Goal: Information Seeking & Learning: Learn about a topic

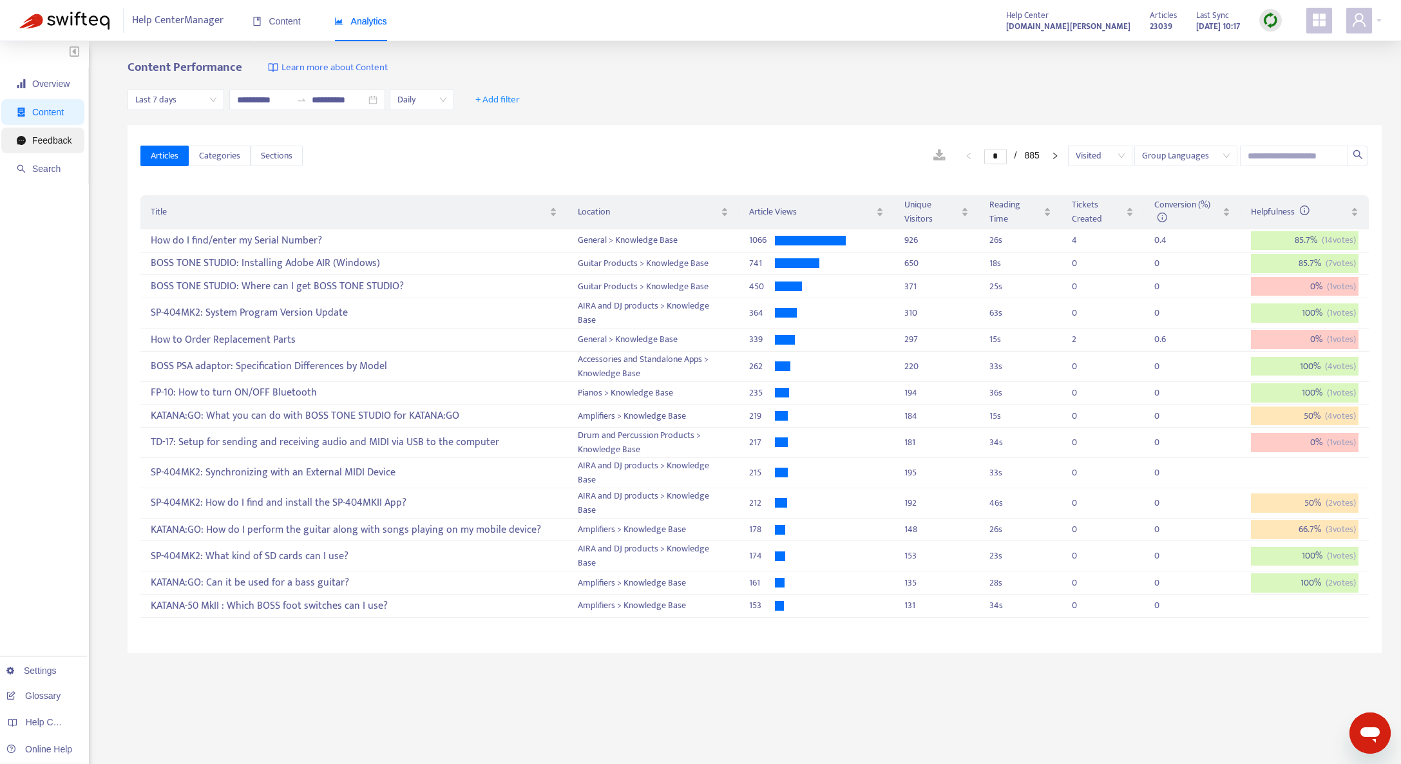
click at [32, 146] on span "Feedback" at bounding box center [44, 141] width 55 height 26
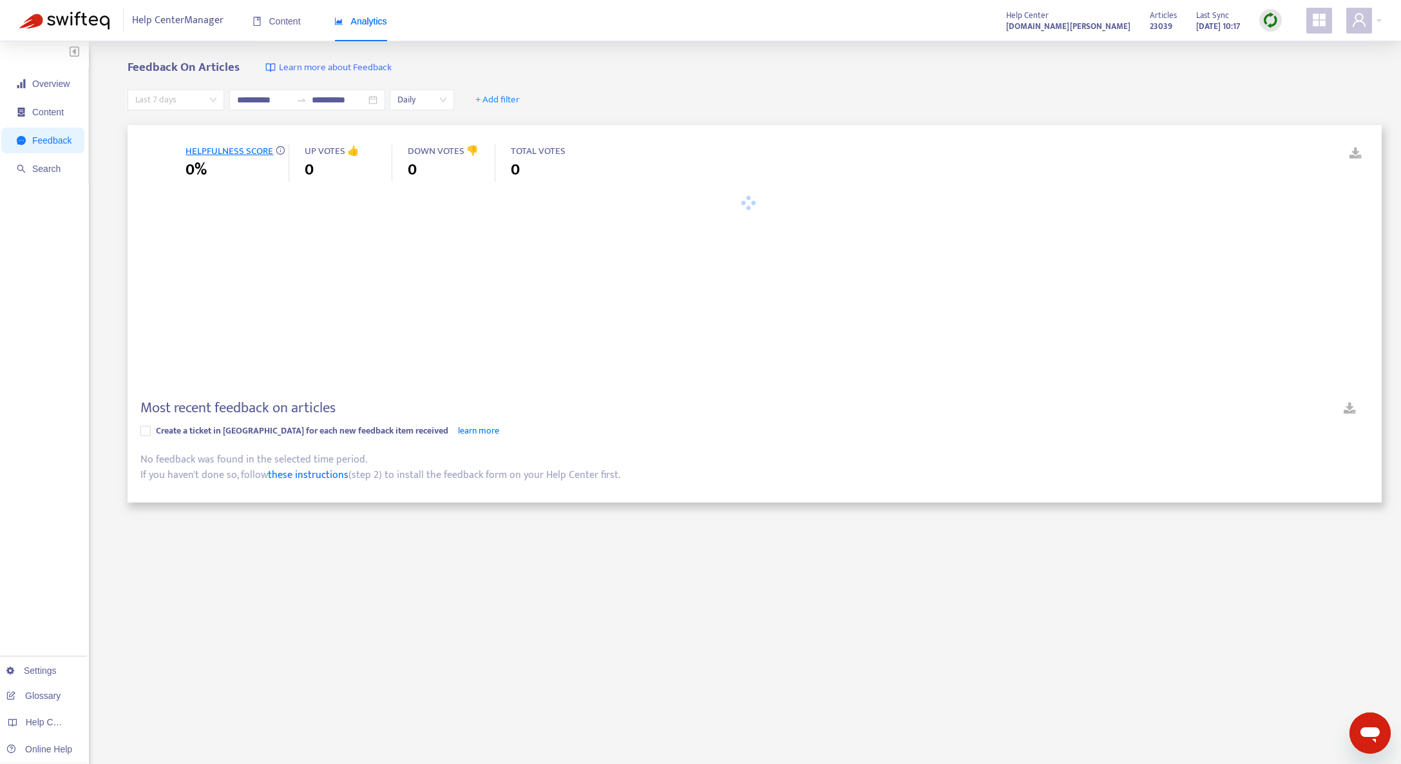
click at [190, 104] on span "Last 7 days" at bounding box center [175, 99] width 81 height 19
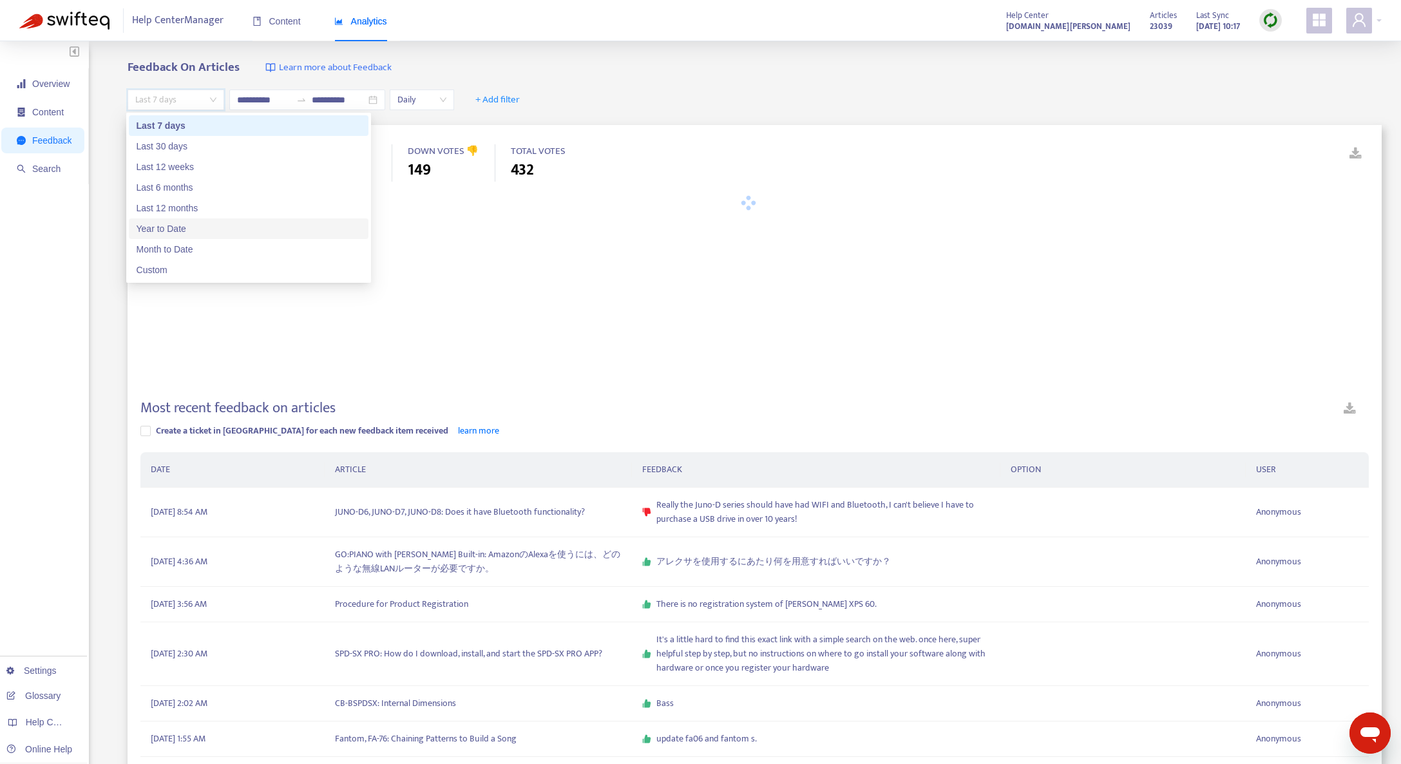
click at [194, 236] on div "Year to Date" at bounding box center [249, 228] width 240 height 21
type input "**********"
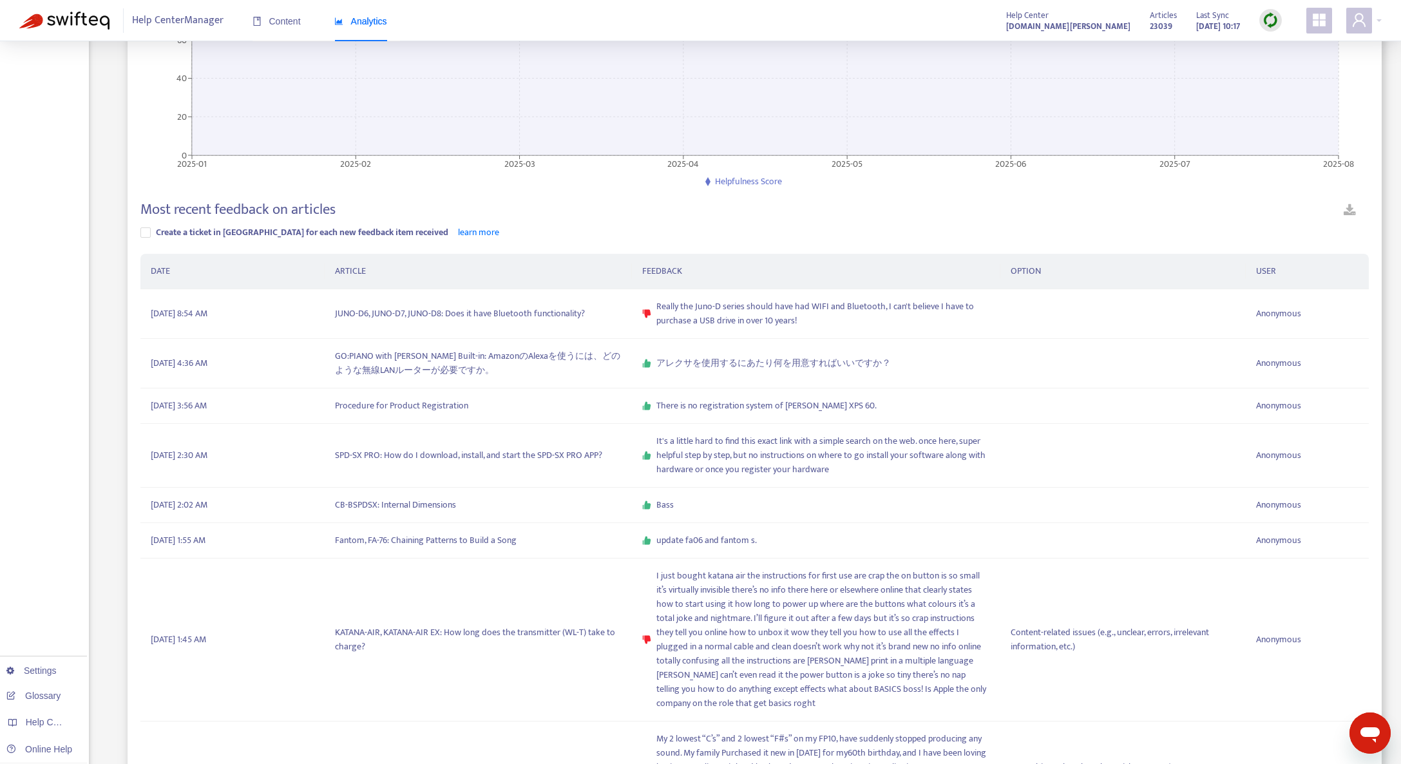
scroll to position [258, 0]
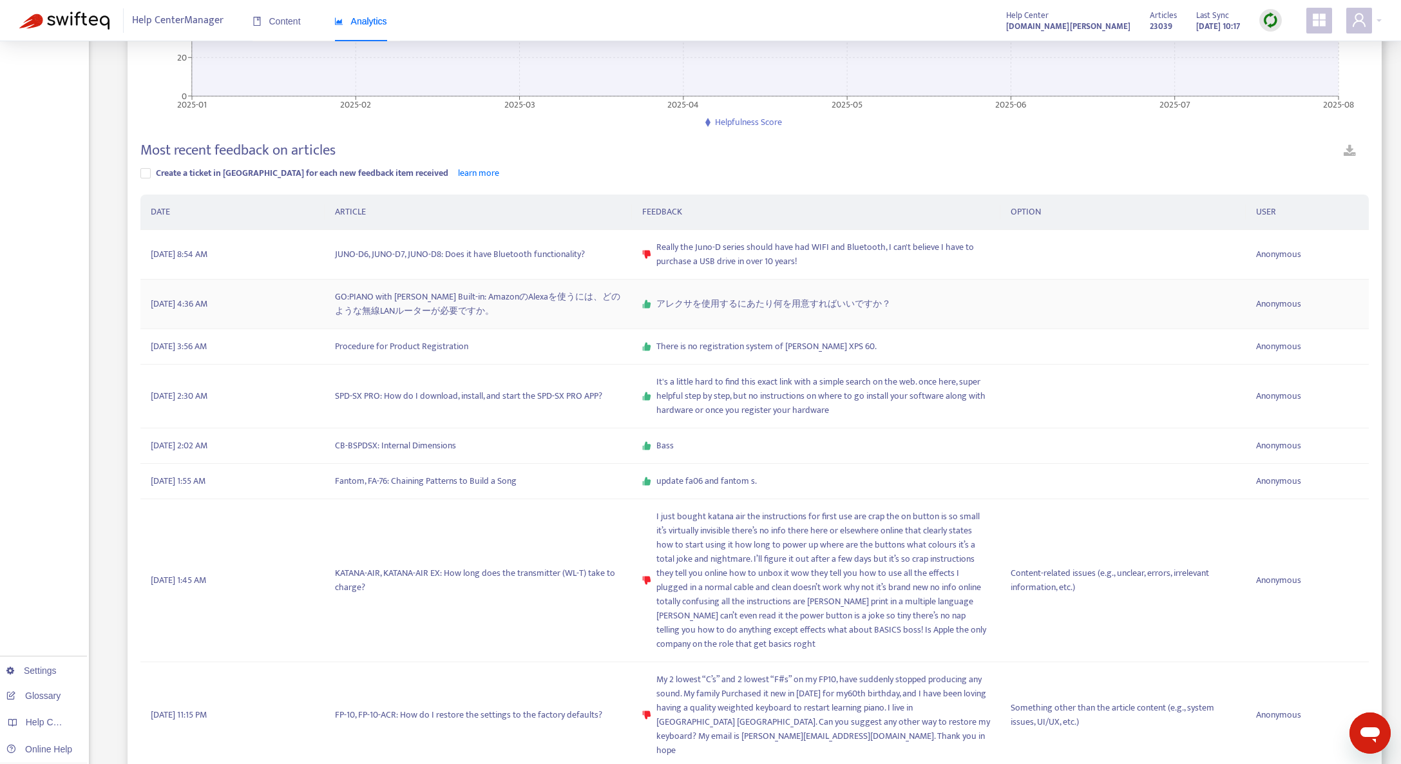
click at [543, 312] on td "GO:PIANO with [PERSON_NAME] Built-in: AmazonのAlexaを使うには、どのような無線LANルーターが必要ですか。" at bounding box center [478, 305] width 307 height 50
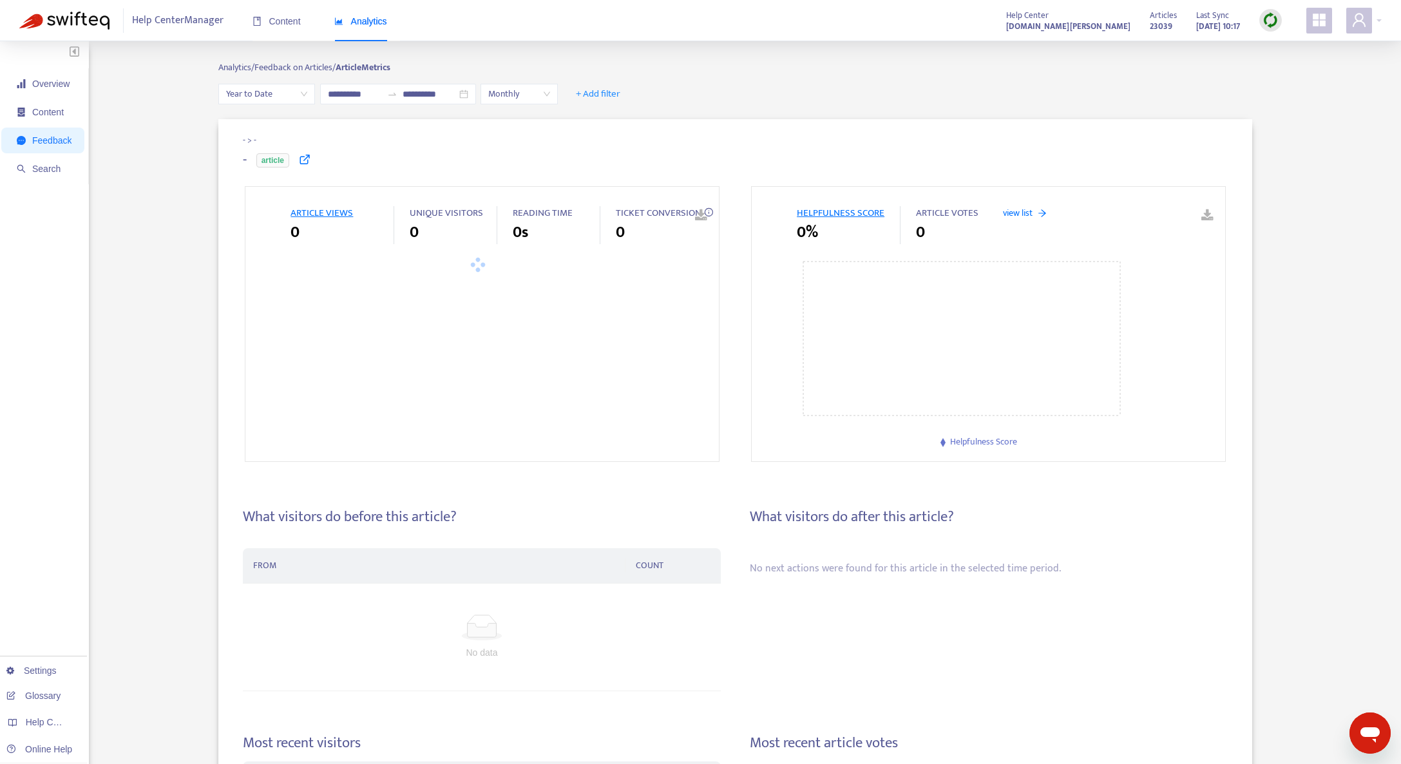
type input "**********"
click at [305, 163] on icon at bounding box center [305, 159] width 12 height 12
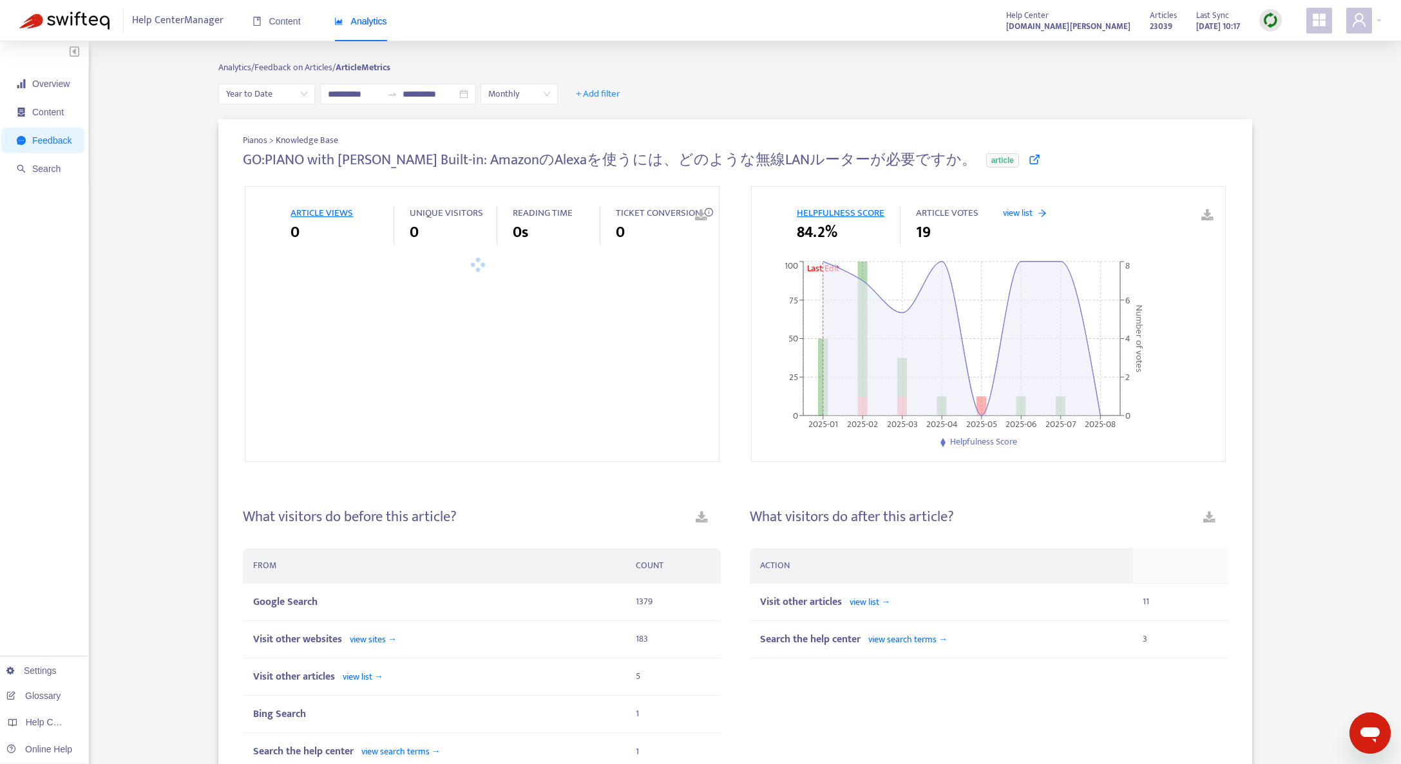
click at [1029, 162] on icon at bounding box center [1035, 159] width 12 height 12
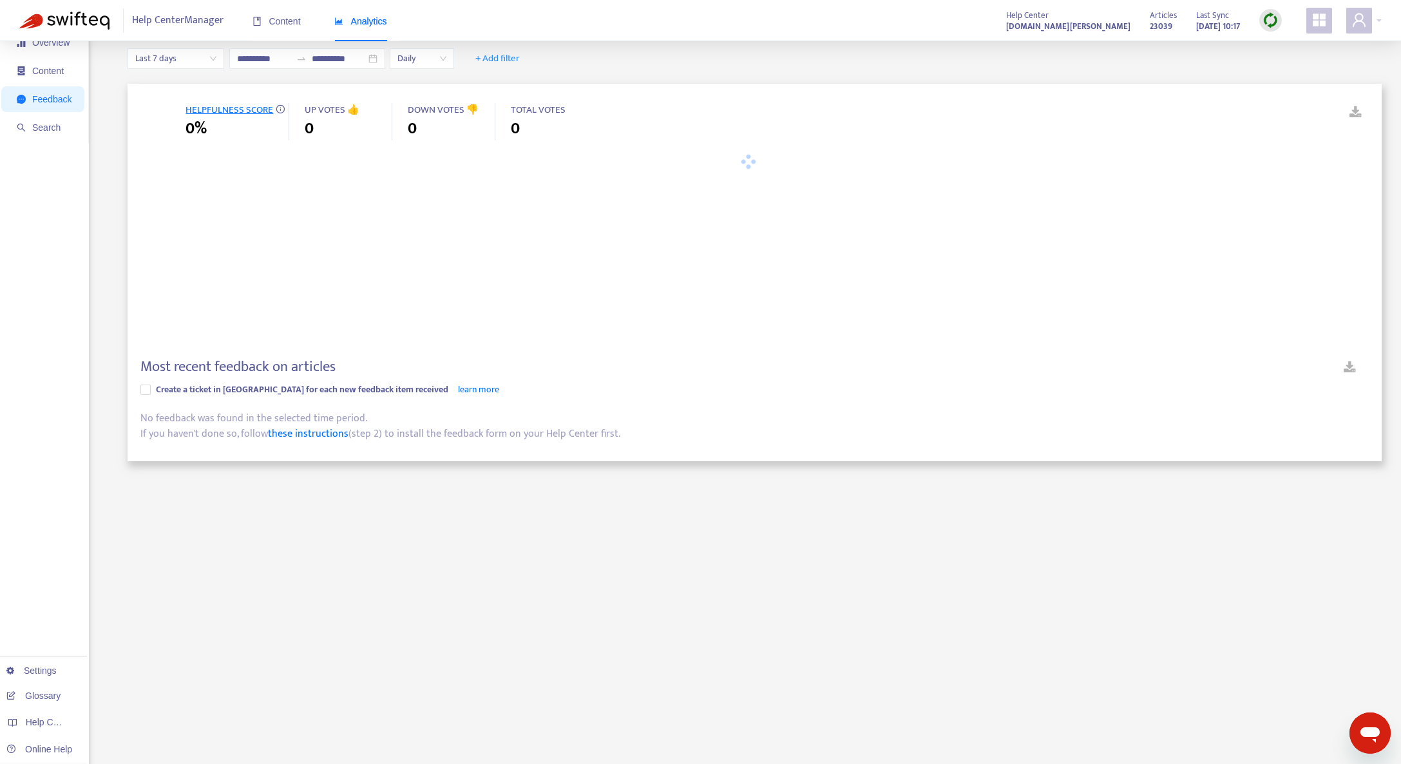
scroll to position [61, 0]
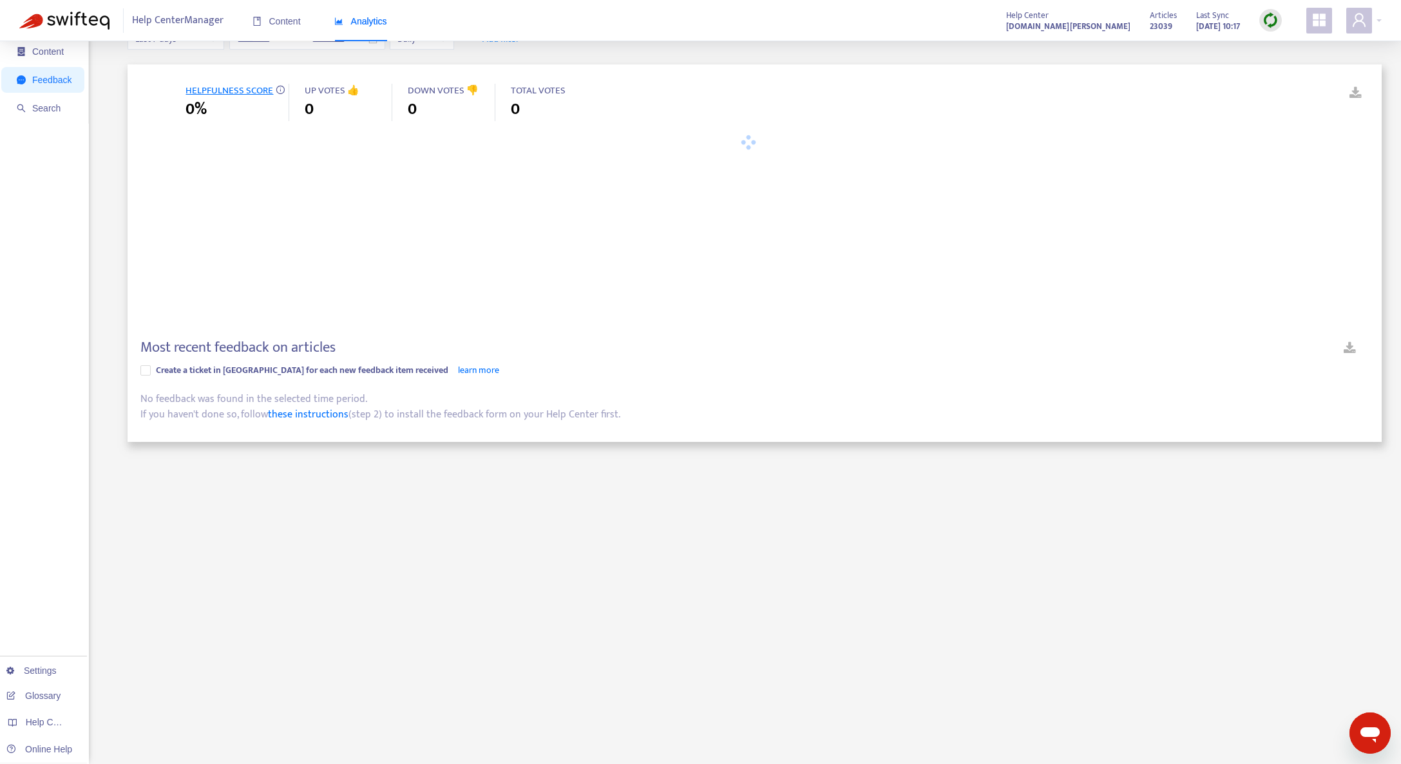
type input "**********"
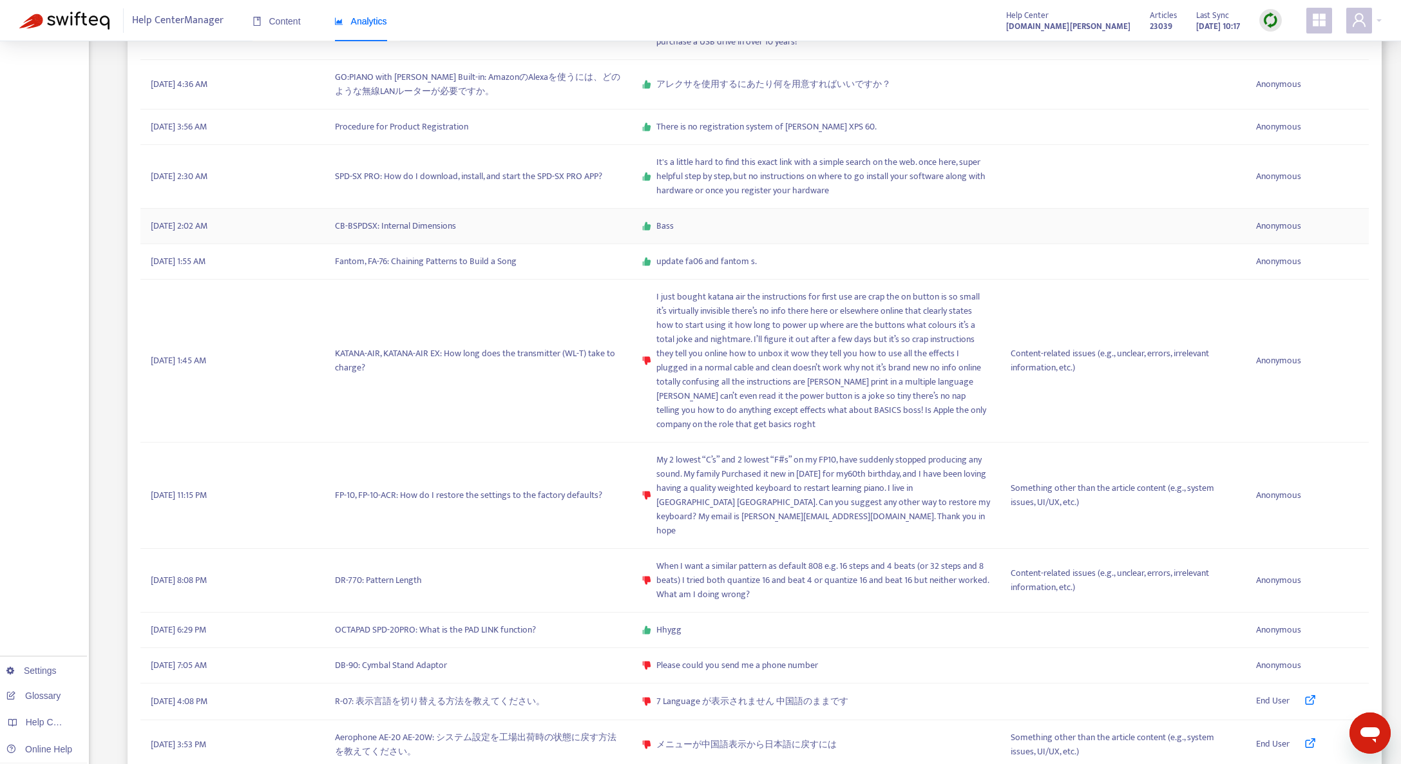
scroll to position [510, 0]
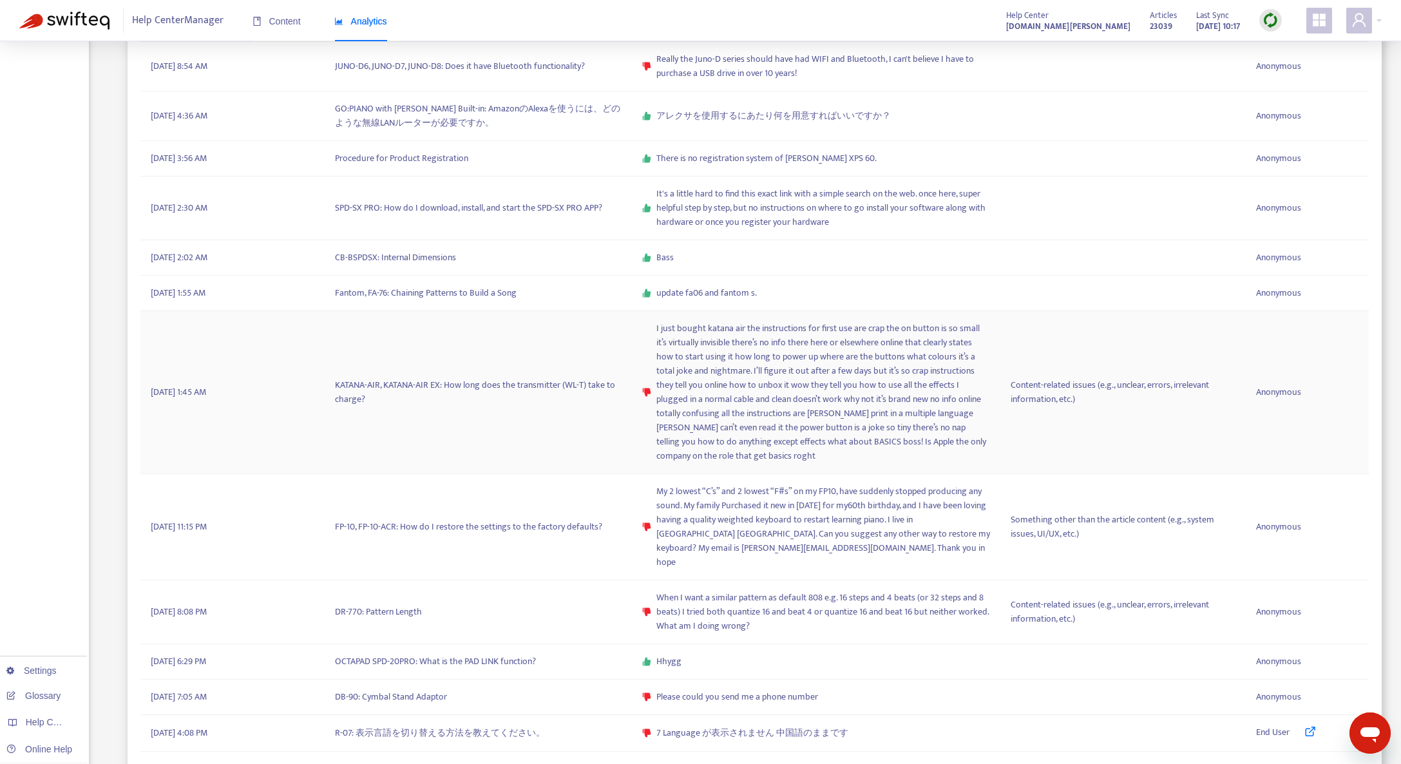
click at [703, 388] on span "I just bought katana air the instructions for first use are crap the on button …" at bounding box center [823, 392] width 334 height 142
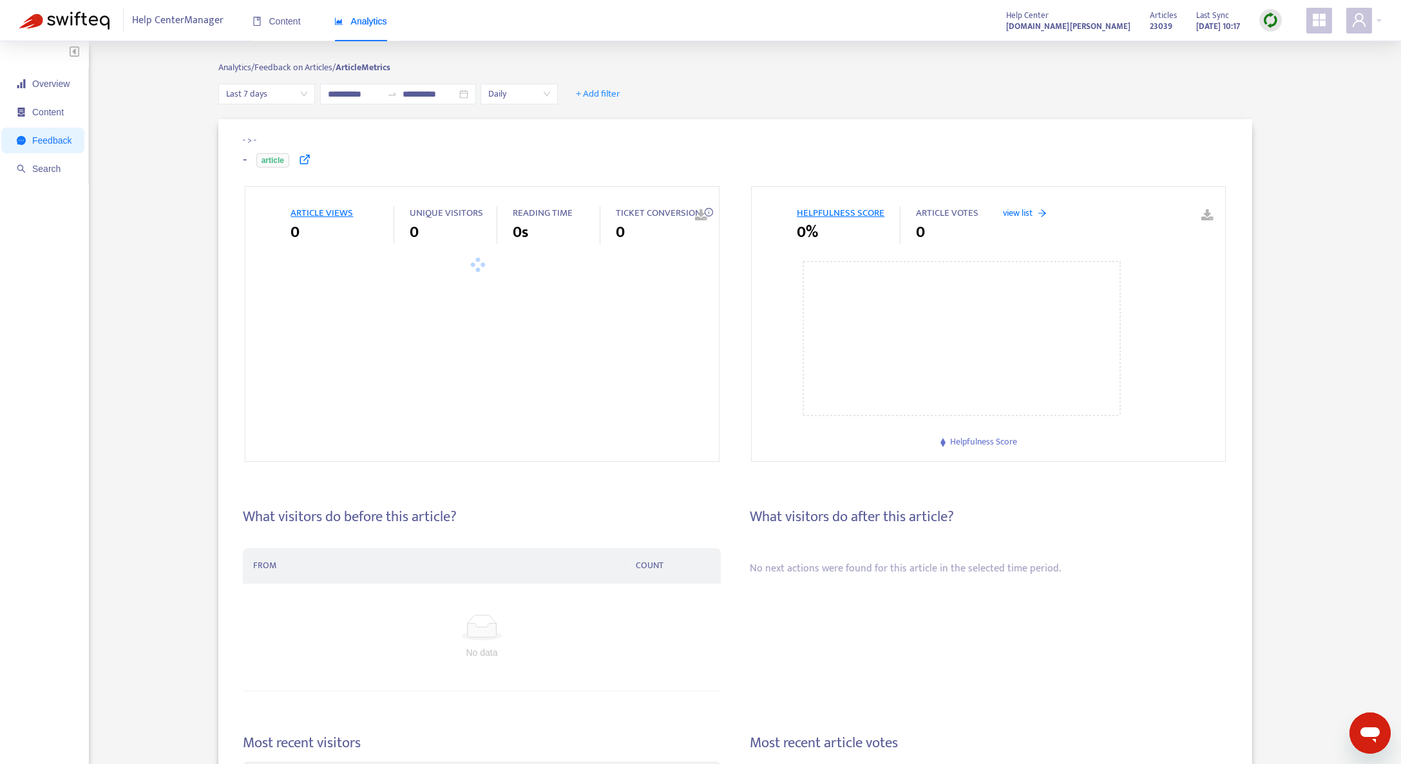
type input "**********"
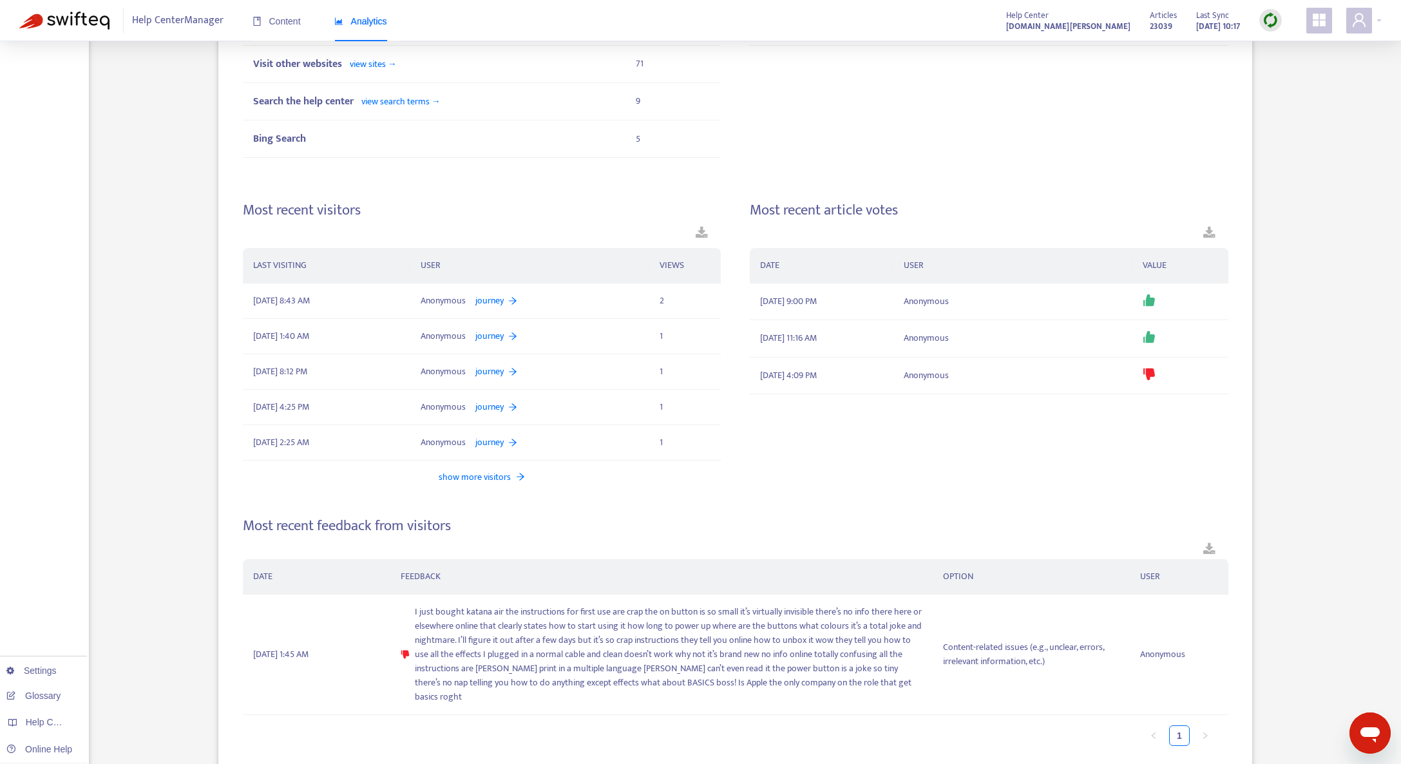
scroll to position [629, 0]
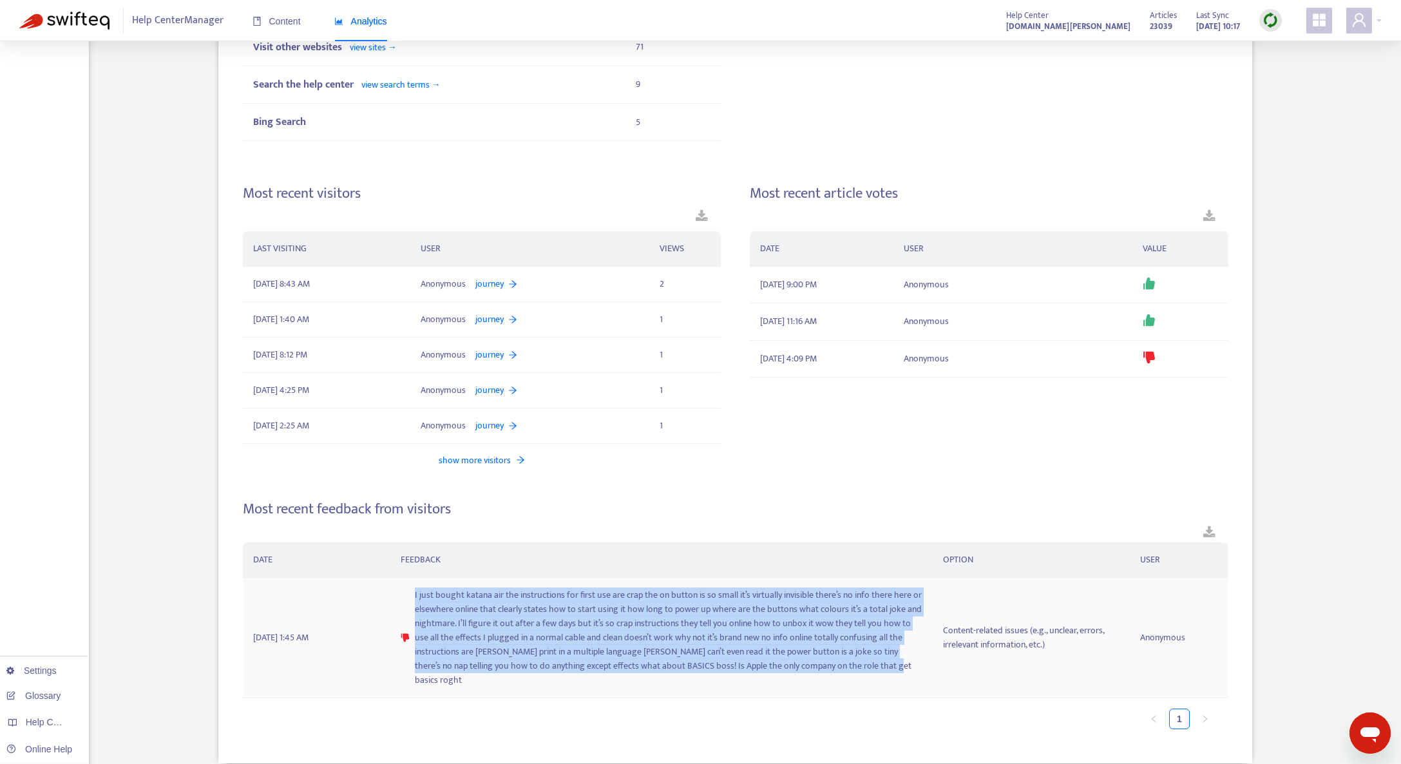
drag, startPoint x: 900, startPoint y: 674, endPoint x: 408, endPoint y: 599, distance: 497.2
click at [408, 599] on td "I just bought katana air the instructions for first use are crap the on button …" at bounding box center [661, 638] width 542 height 120
click at [828, 538] on div "DATE FEEDBACK OPTION USER [DATE] 1:45 AM I just bought katana air the instructi…" at bounding box center [736, 634] width 986 height 212
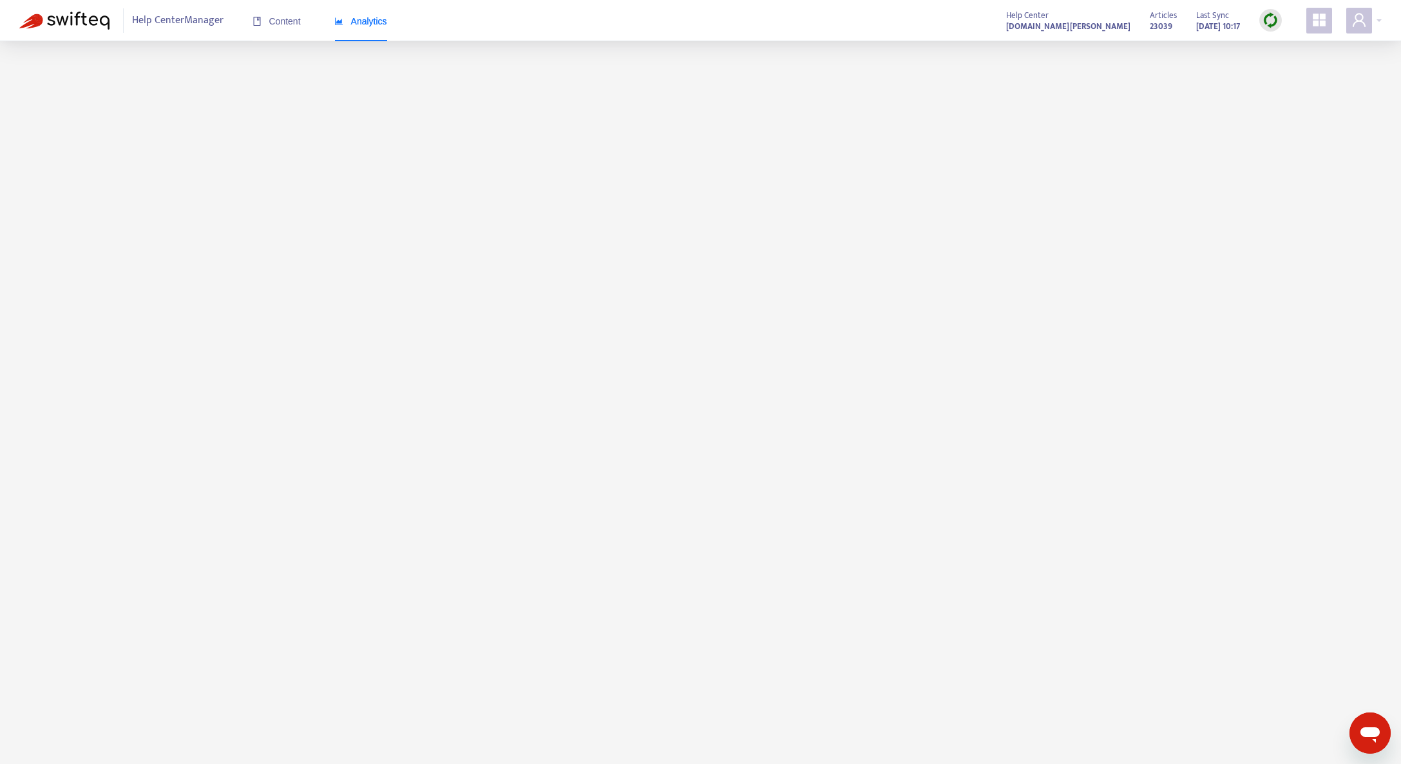
scroll to position [61, 0]
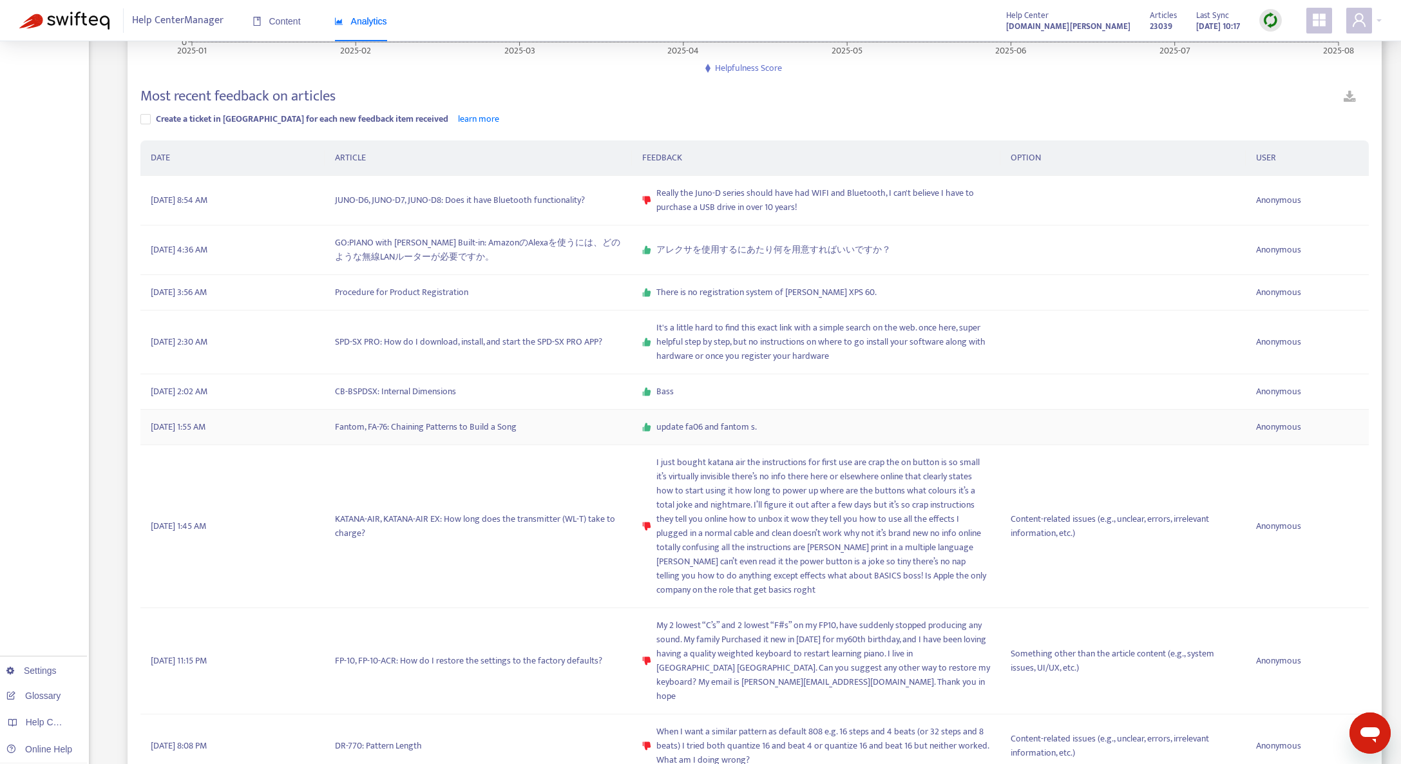
scroll to position [322, 0]
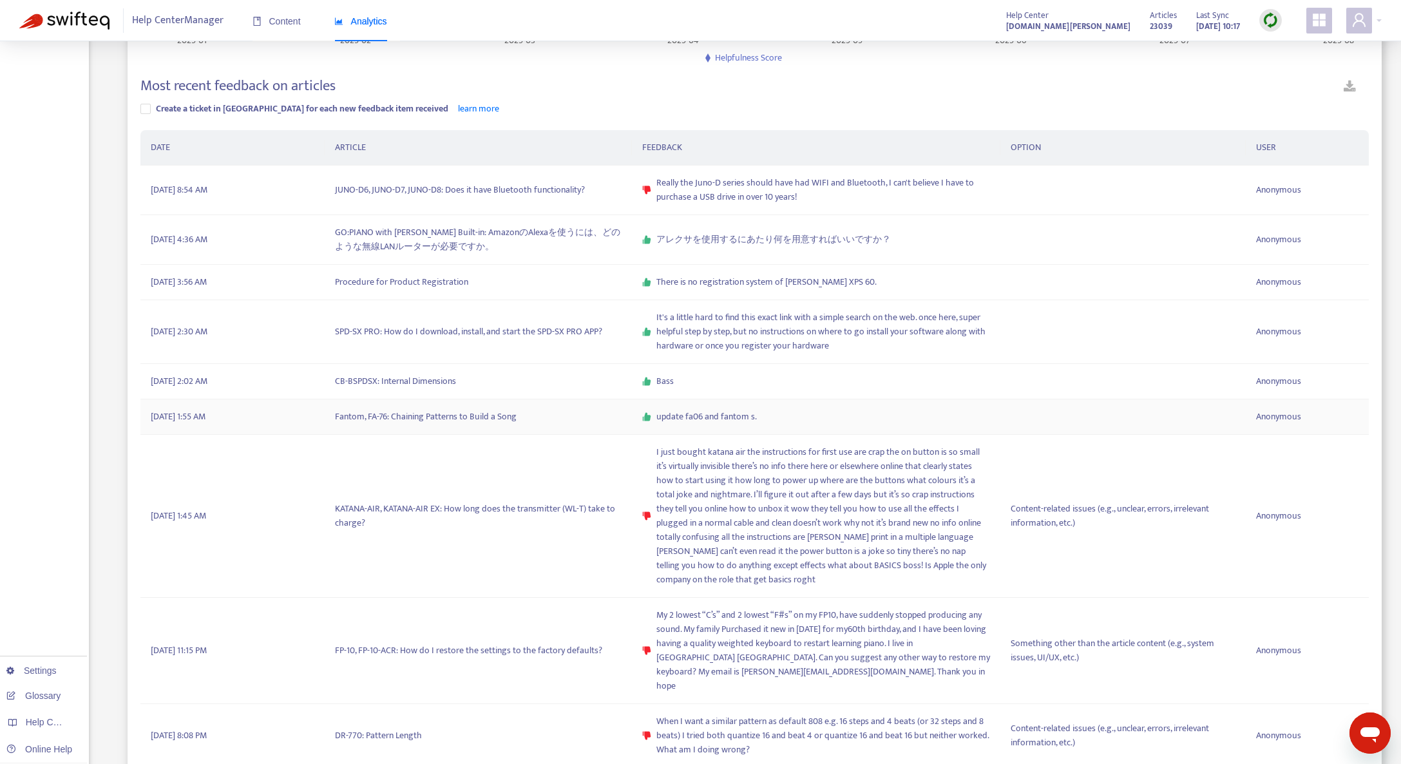
click at [529, 422] on td "Fantom, FA-76: Chaining Patterns to Build a Song" at bounding box center [478, 416] width 307 height 35
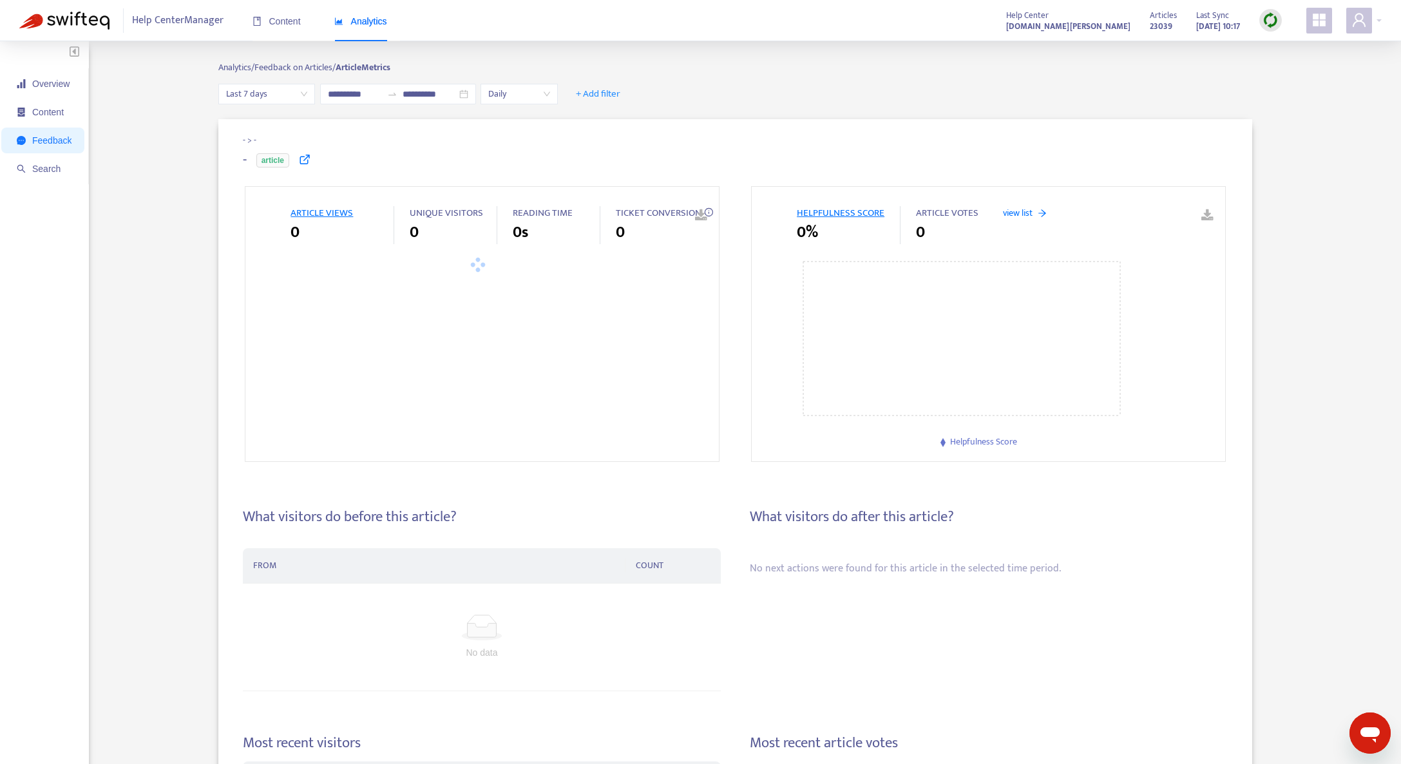
type input "**********"
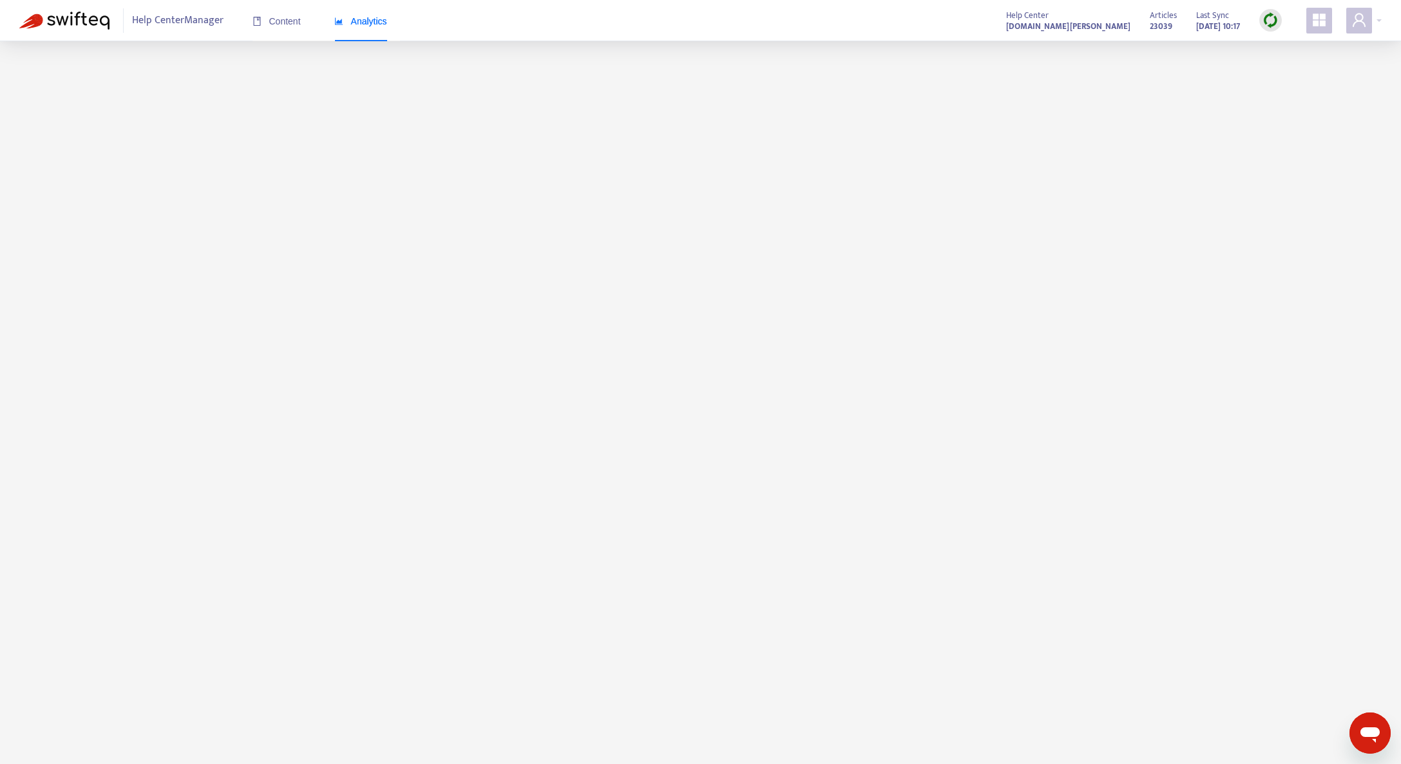
scroll to position [33, 0]
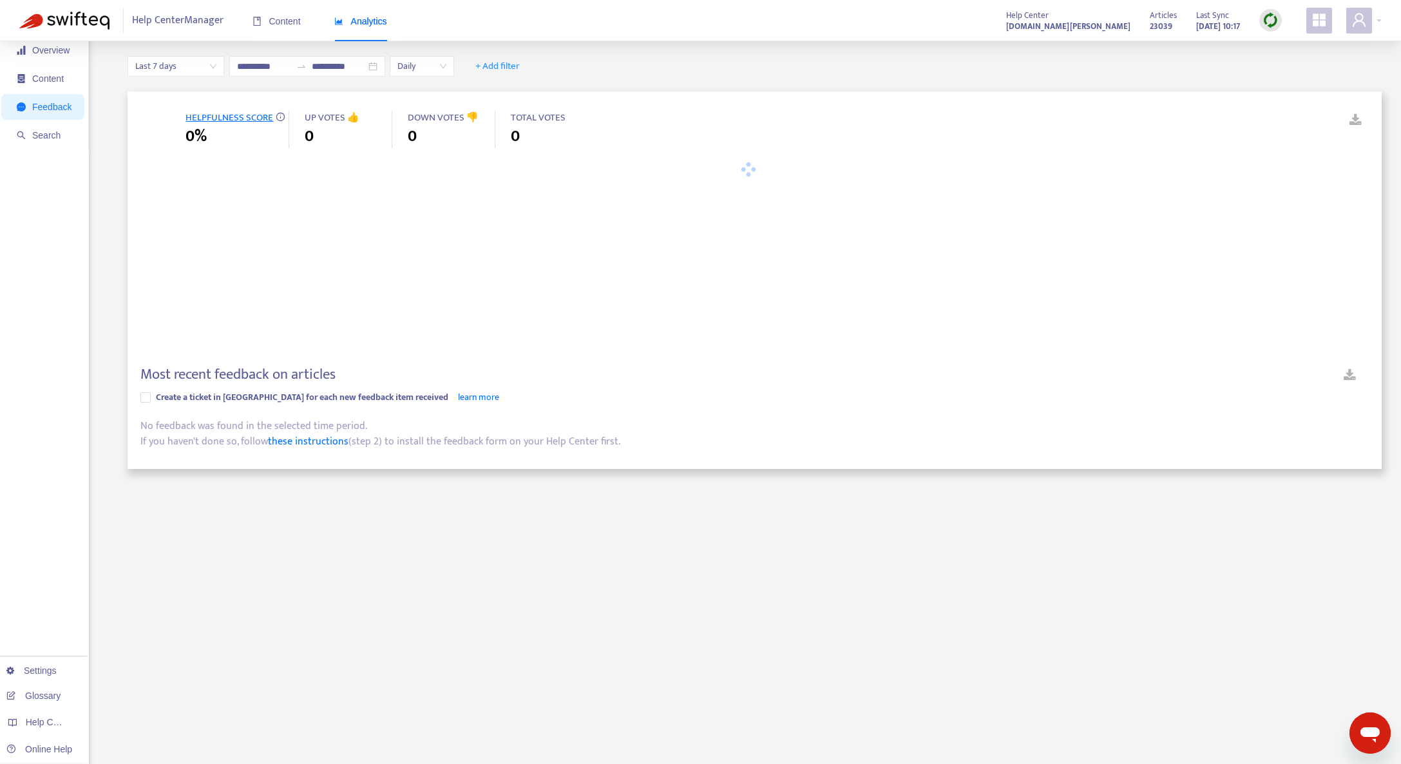
type input "**********"
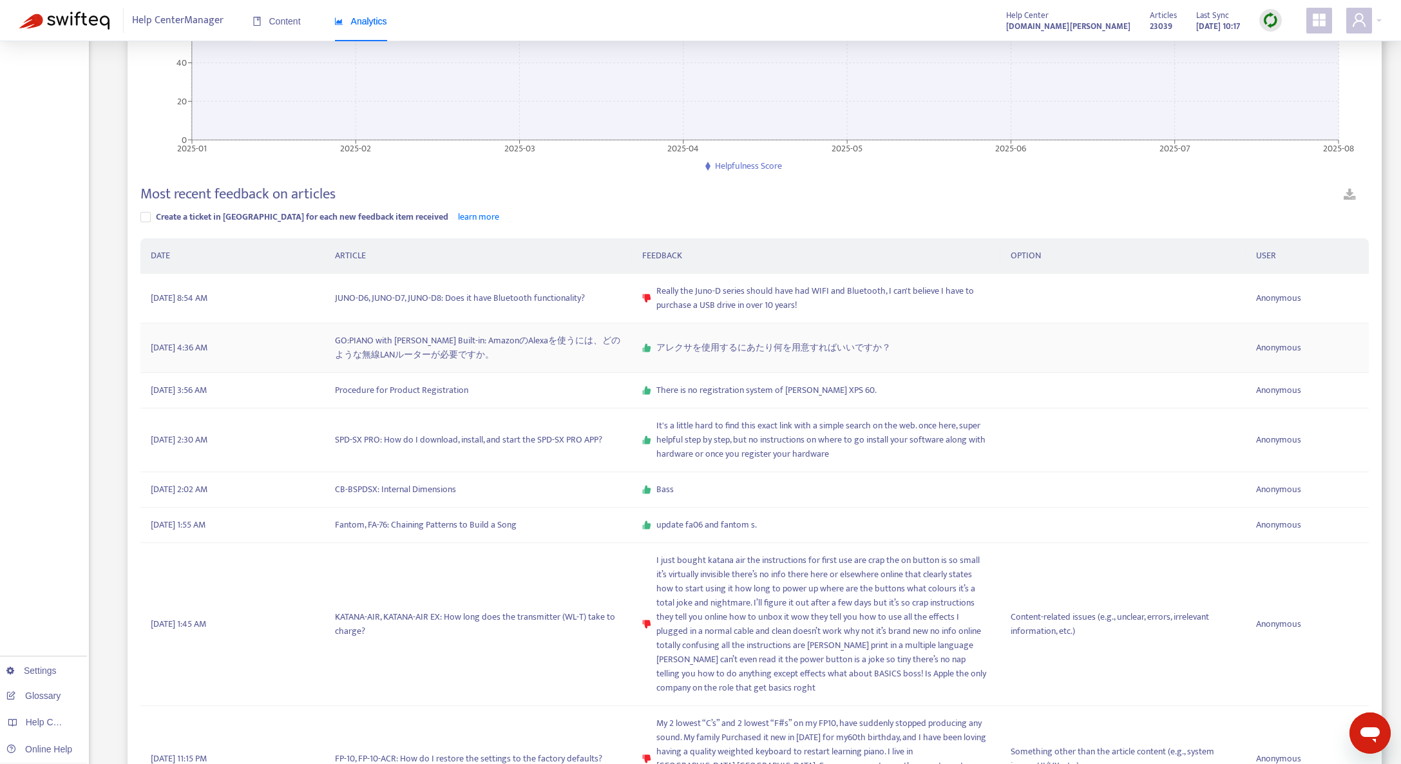
scroll to position [227, 0]
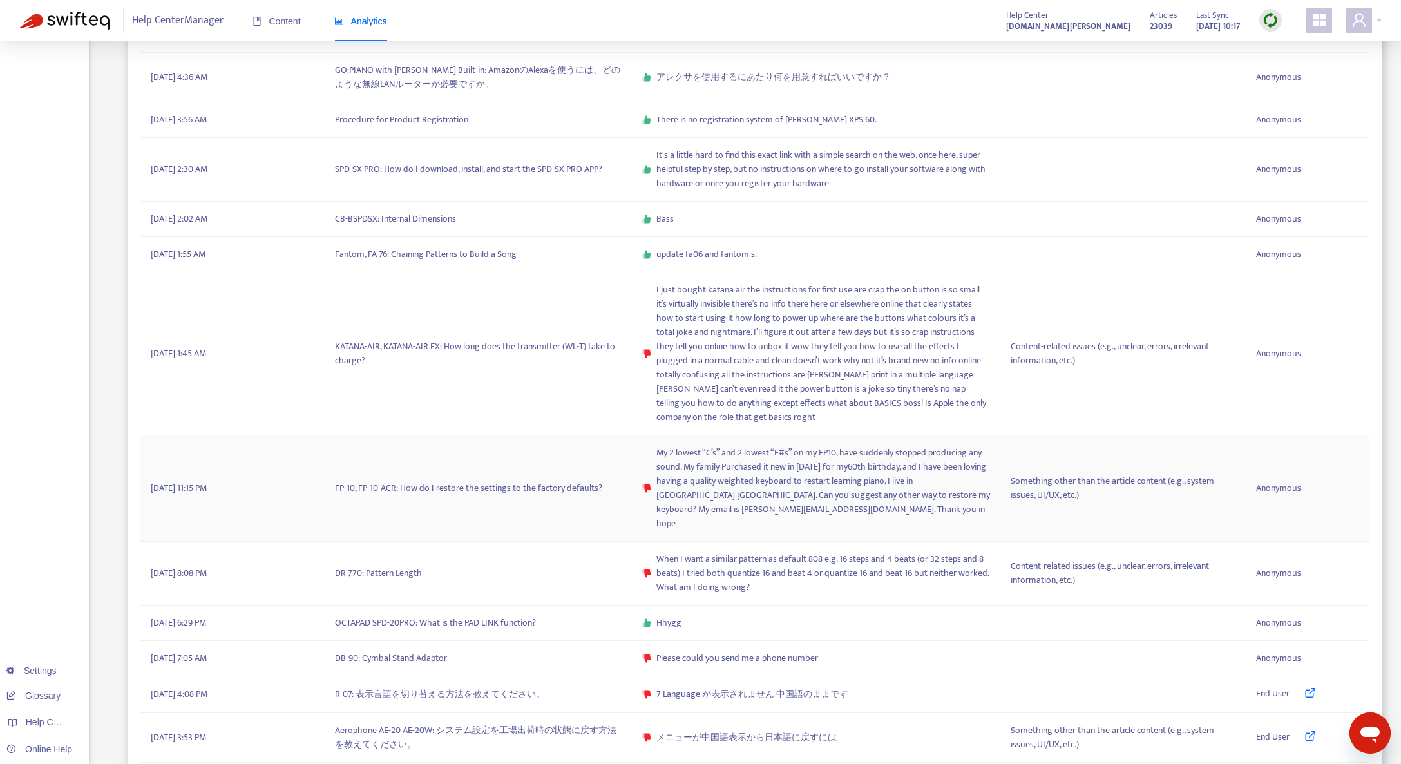
click at [716, 485] on span "My 2 lowest “C’s” and 2 lowest “F#s” on my FP10, have suddenly stopped producin…" at bounding box center [823, 488] width 334 height 85
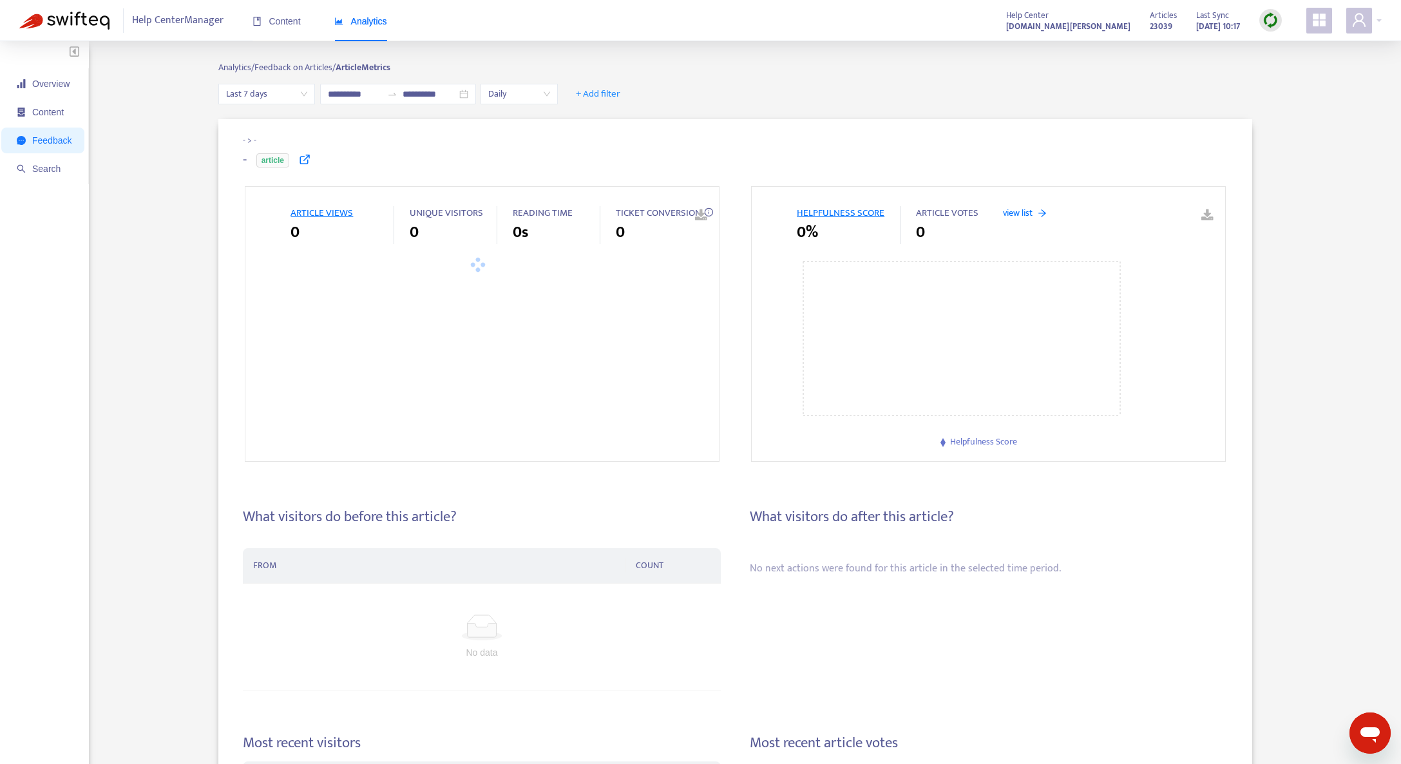
type input "**********"
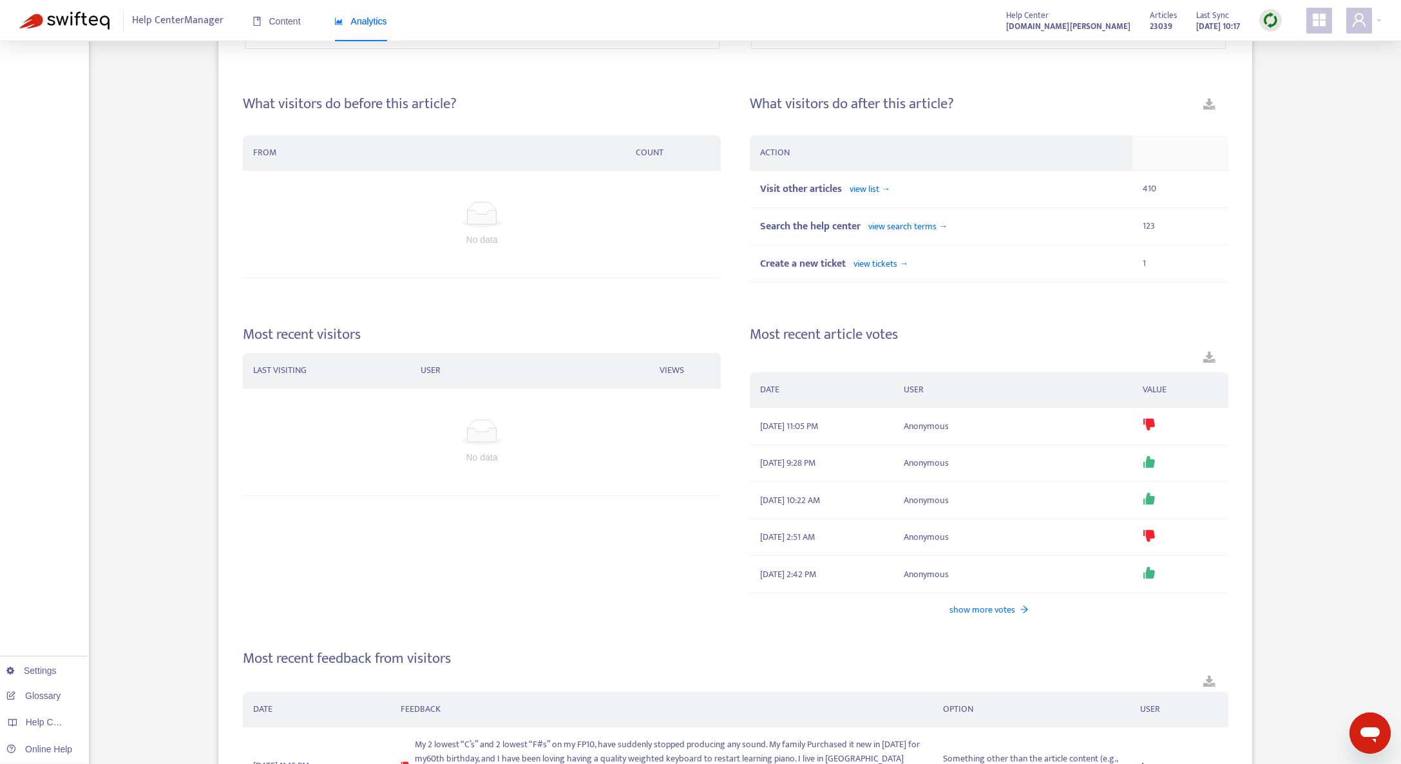
scroll to position [555, 0]
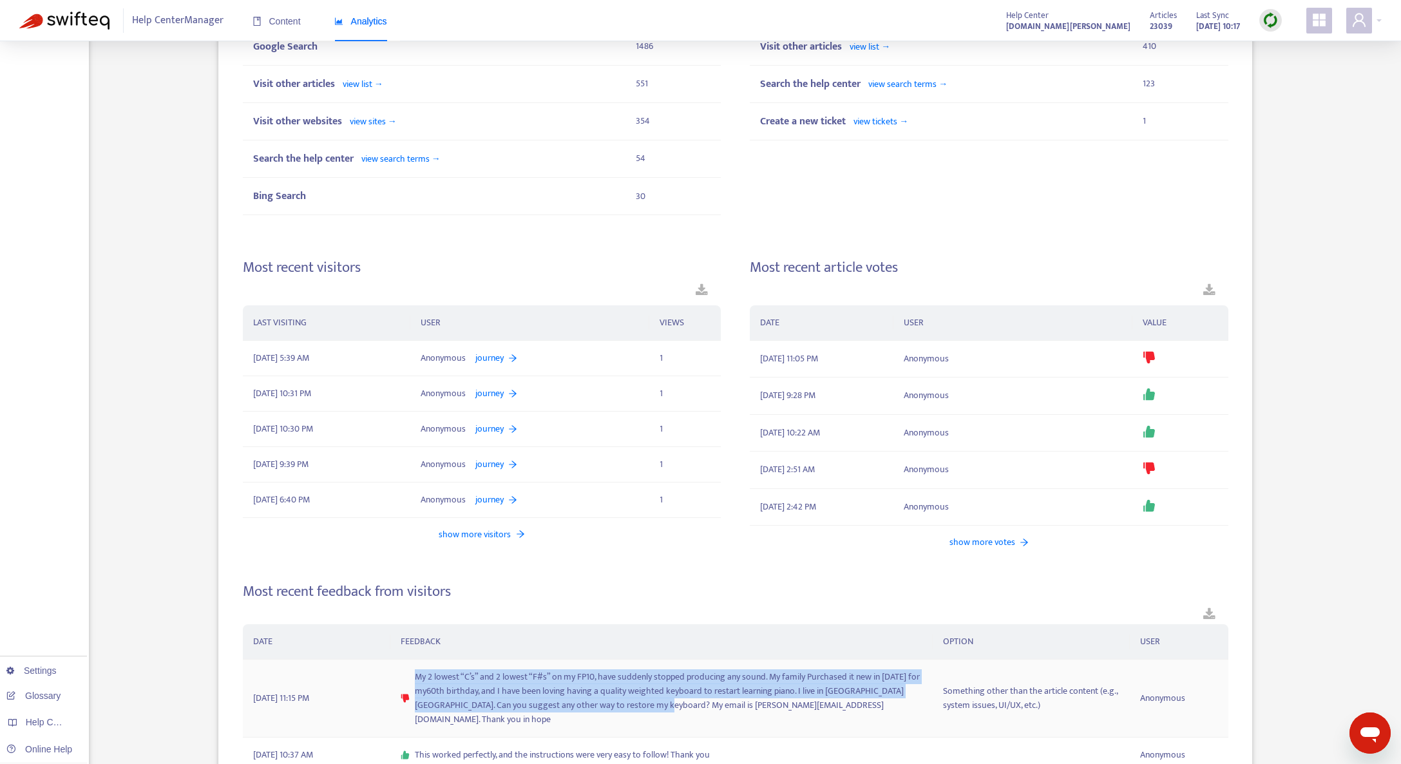
drag, startPoint x: 415, startPoint y: 603, endPoint x: 664, endPoint y: 709, distance: 270.8
click at [664, 709] on span "My 2 lowest “C’s” and 2 lowest “F#s” on my FP10, have suddenly stopped producin…" at bounding box center [669, 698] width 508 height 57
copy span "My 2 lowest “C’s” and 2 lowest “F#s” on my FP10, have suddenly stopped producin…"
click at [171, 591] on div "Pianos > Knowledge Base FP-10, FP-10-ACR: How do I restore the settings to the …" at bounding box center [735, 209] width 1293 height 1290
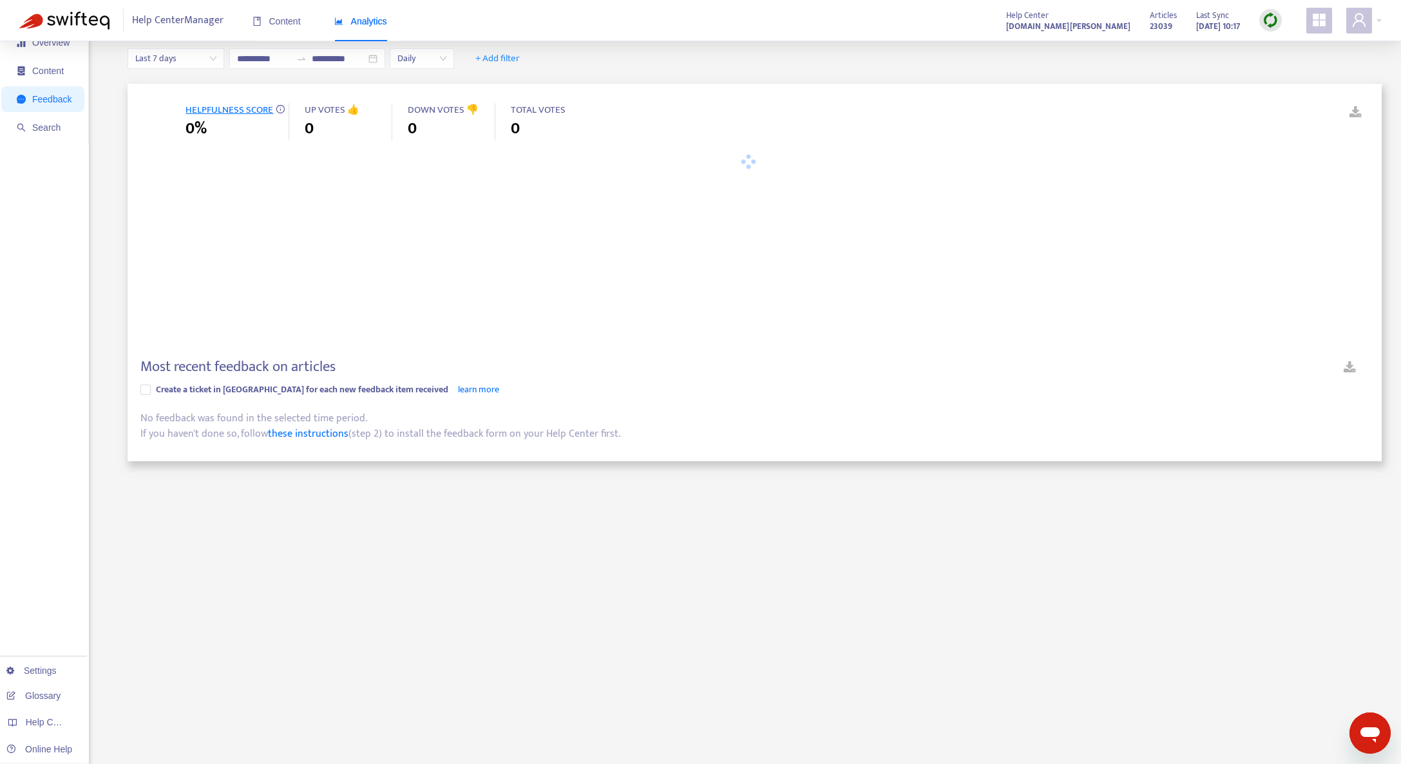
scroll to position [61, 0]
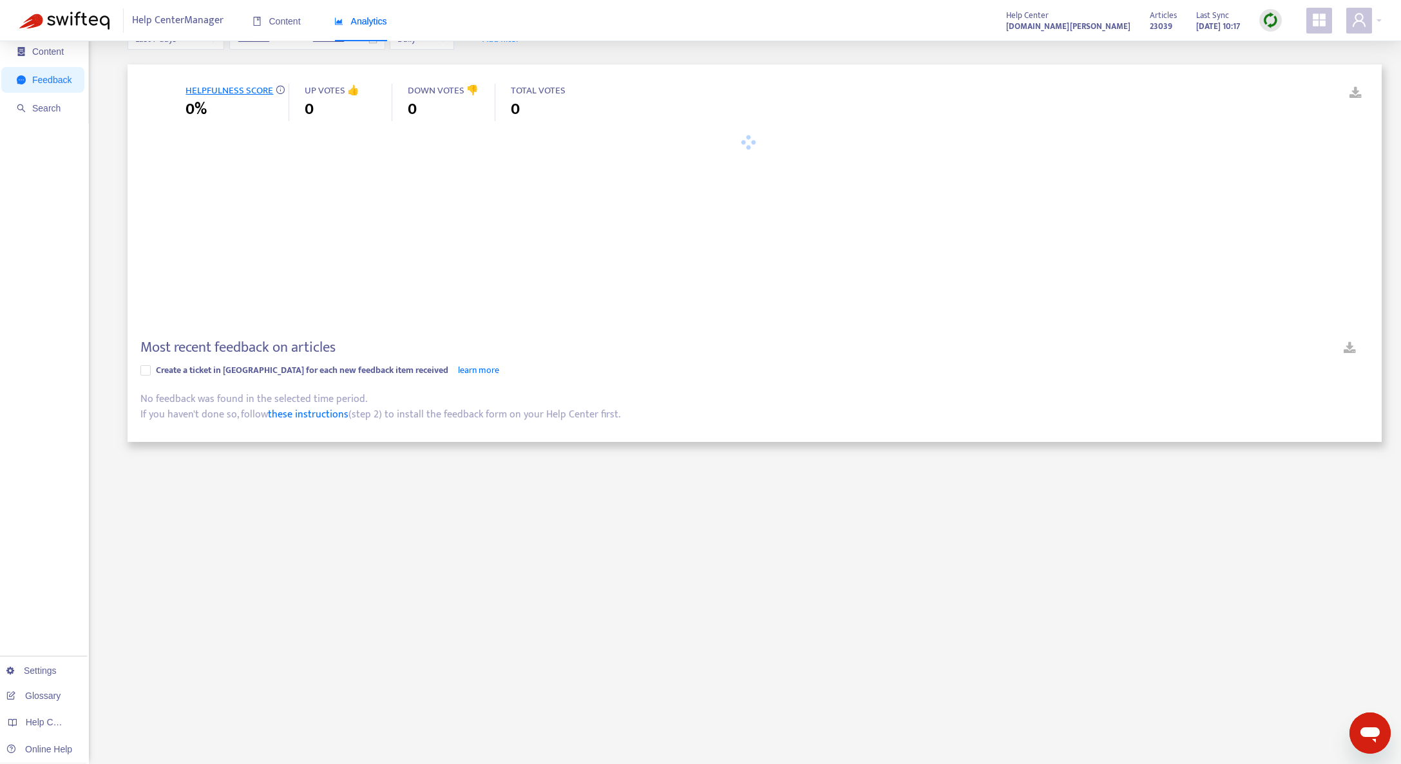
type input "**********"
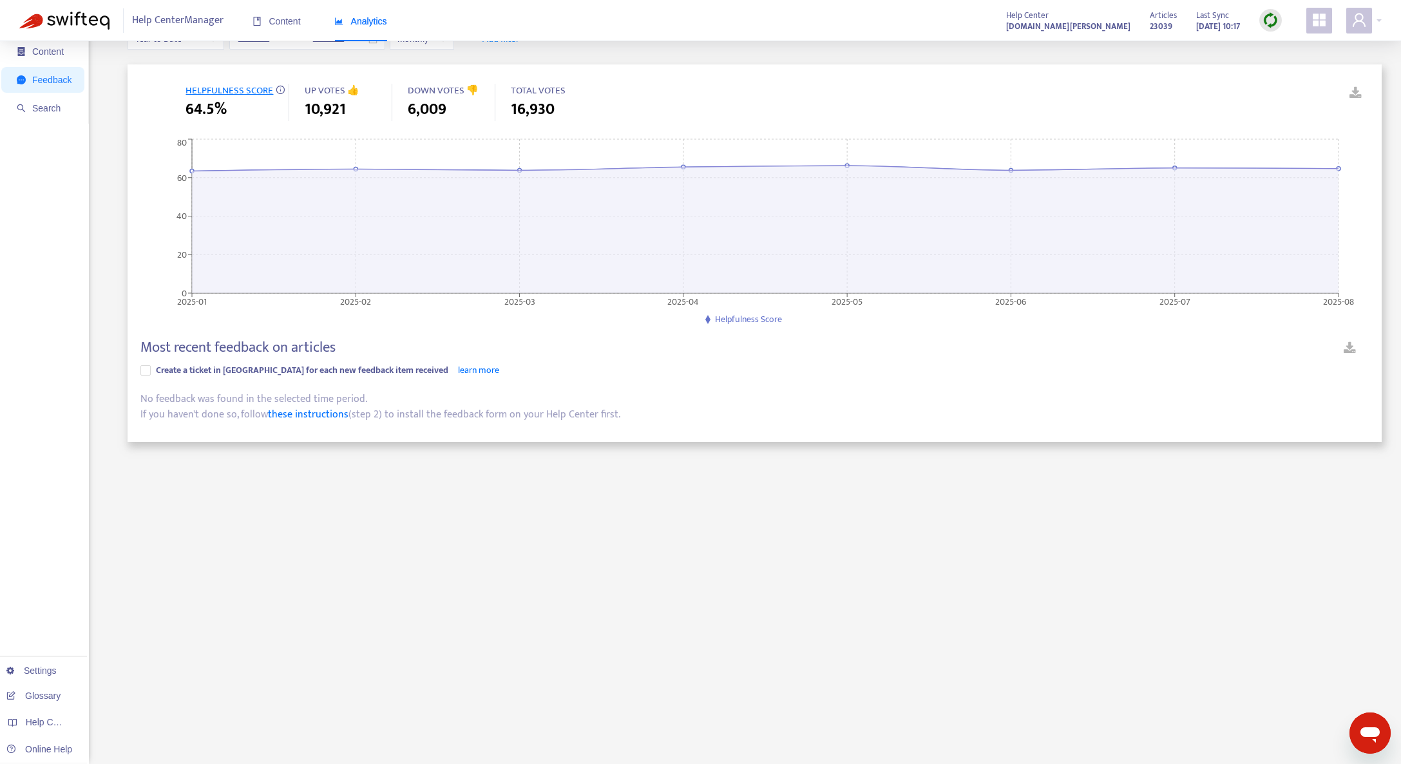
scroll to position [484, 0]
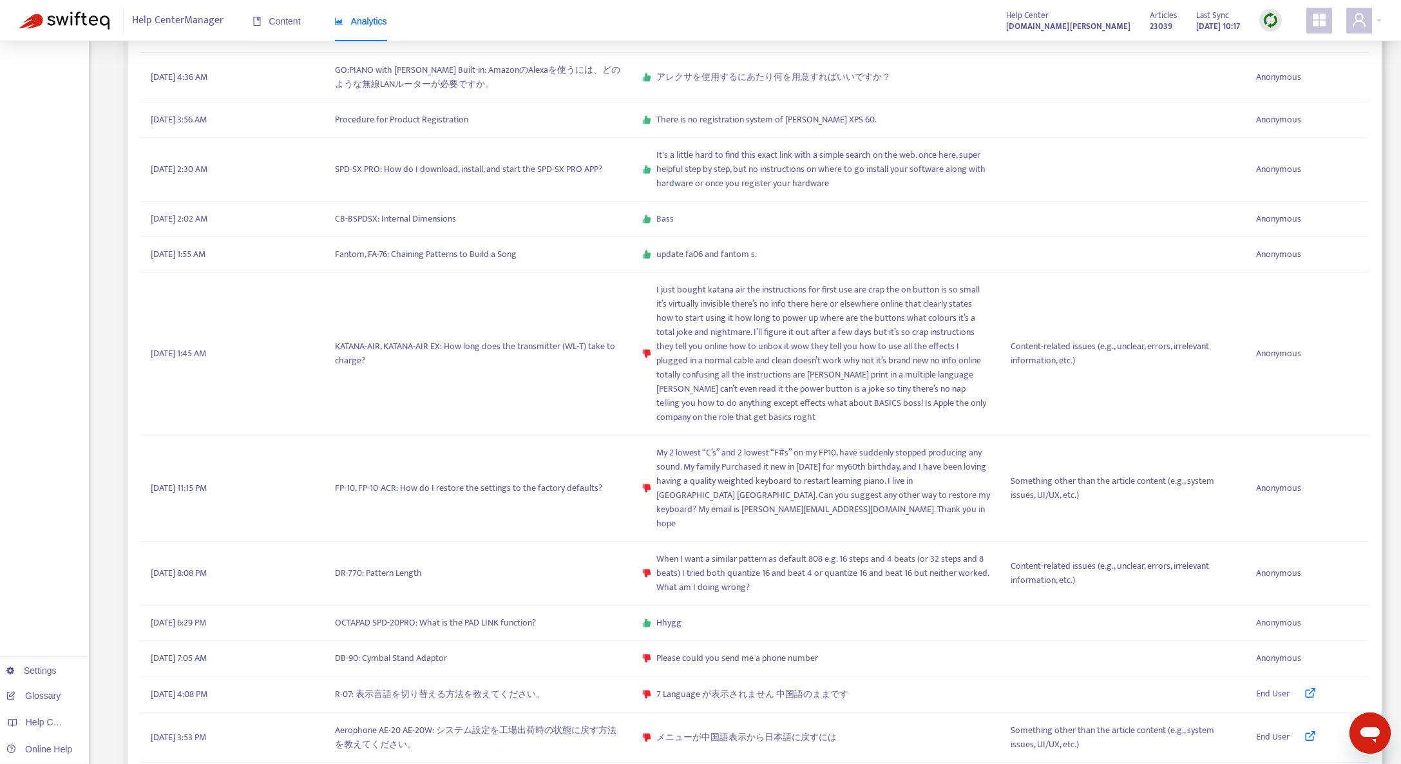
click at [81, 538] on div "Overview Content Feedback Search Settings Glossary Help Centers Online Help" at bounding box center [44, 233] width 89 height 1352
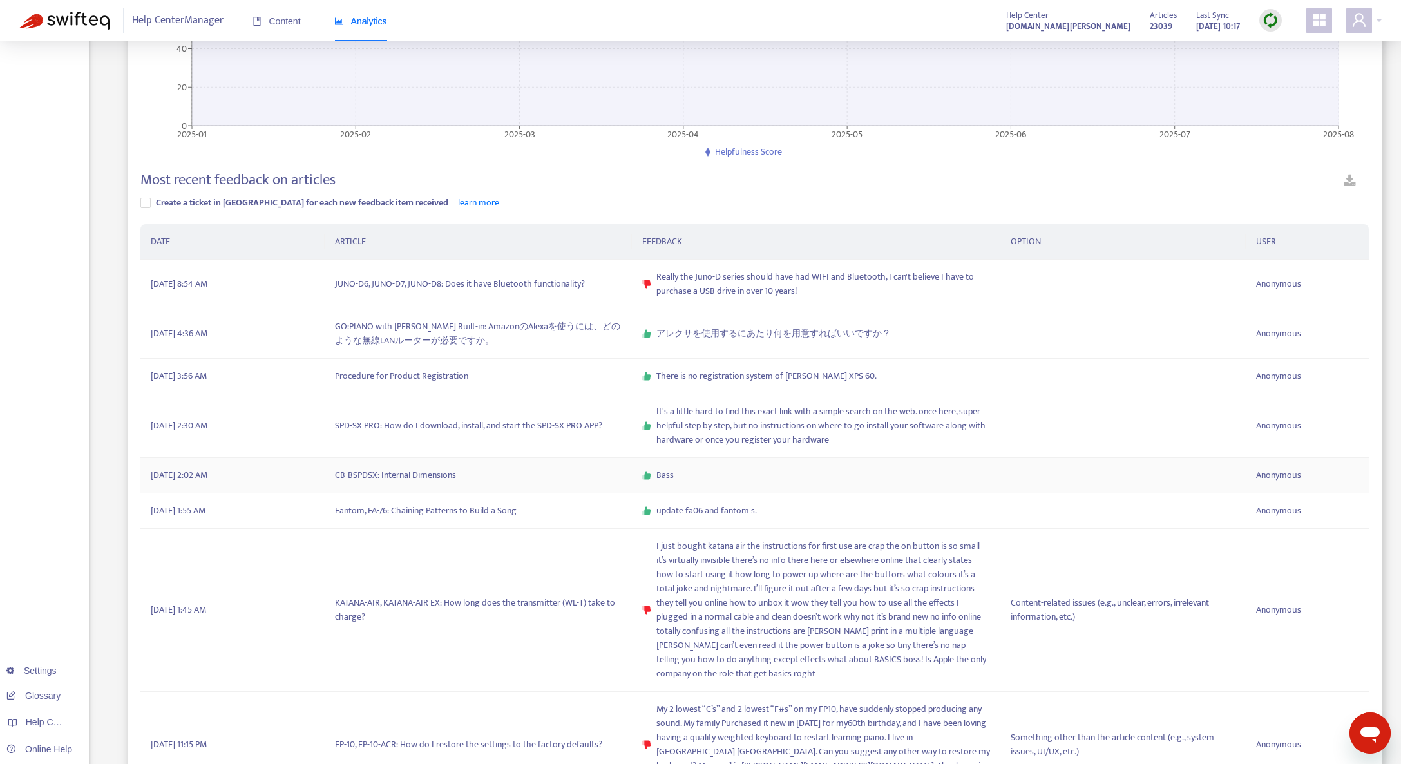
scroll to position [164, 0]
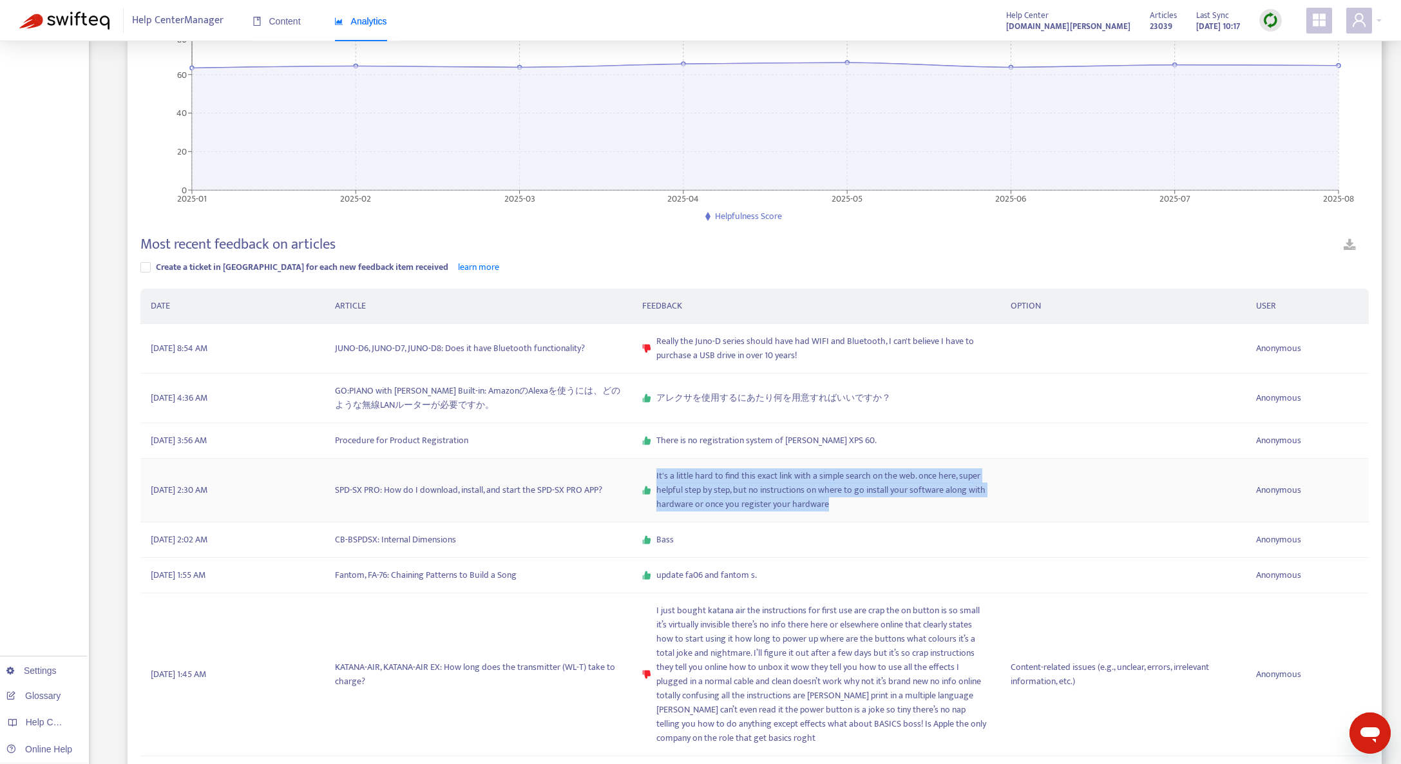
drag, startPoint x: 841, startPoint y: 511, endPoint x: 647, endPoint y: 482, distance: 195.3
click at [647, 481] on div "It's a little hard to find this exact link with a simple search on the web. onc…" at bounding box center [816, 490] width 348 height 43
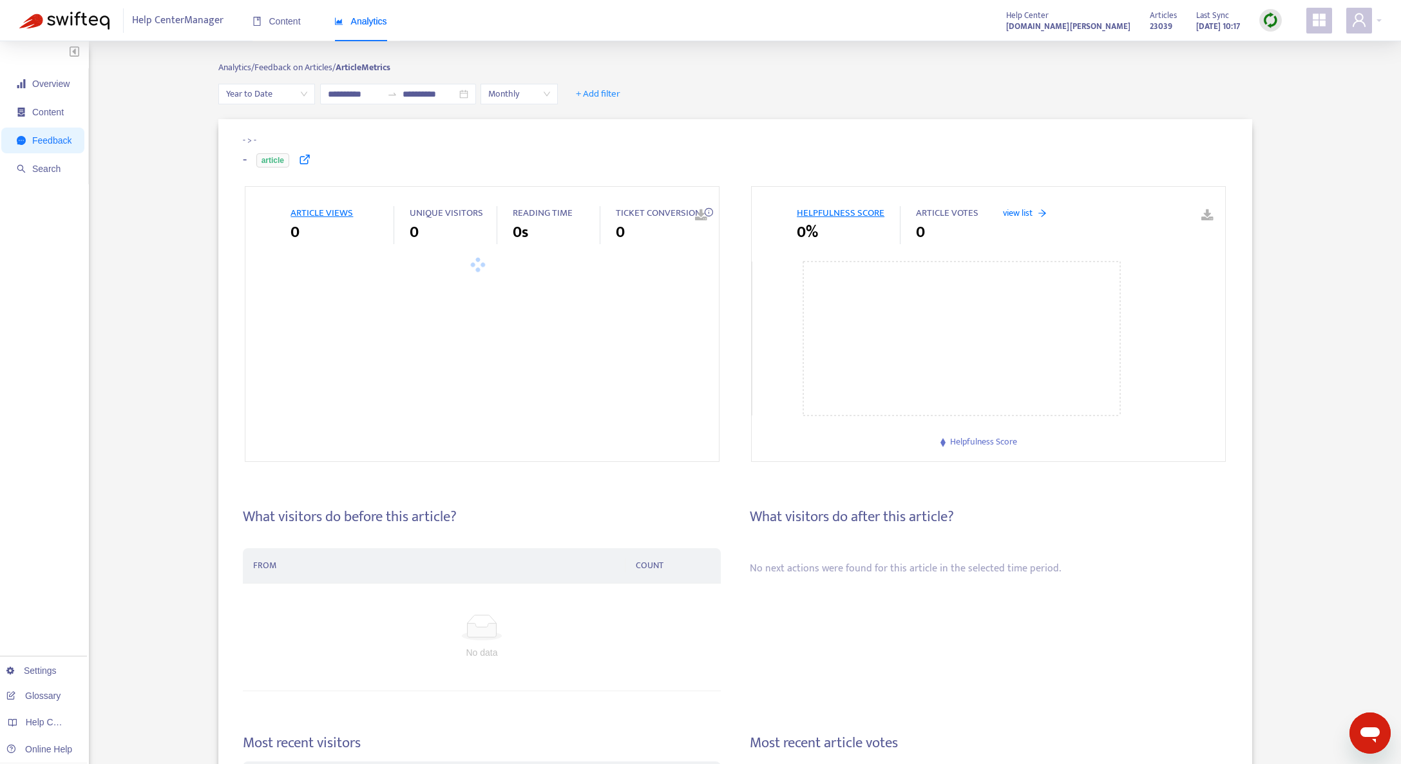
type input "**********"
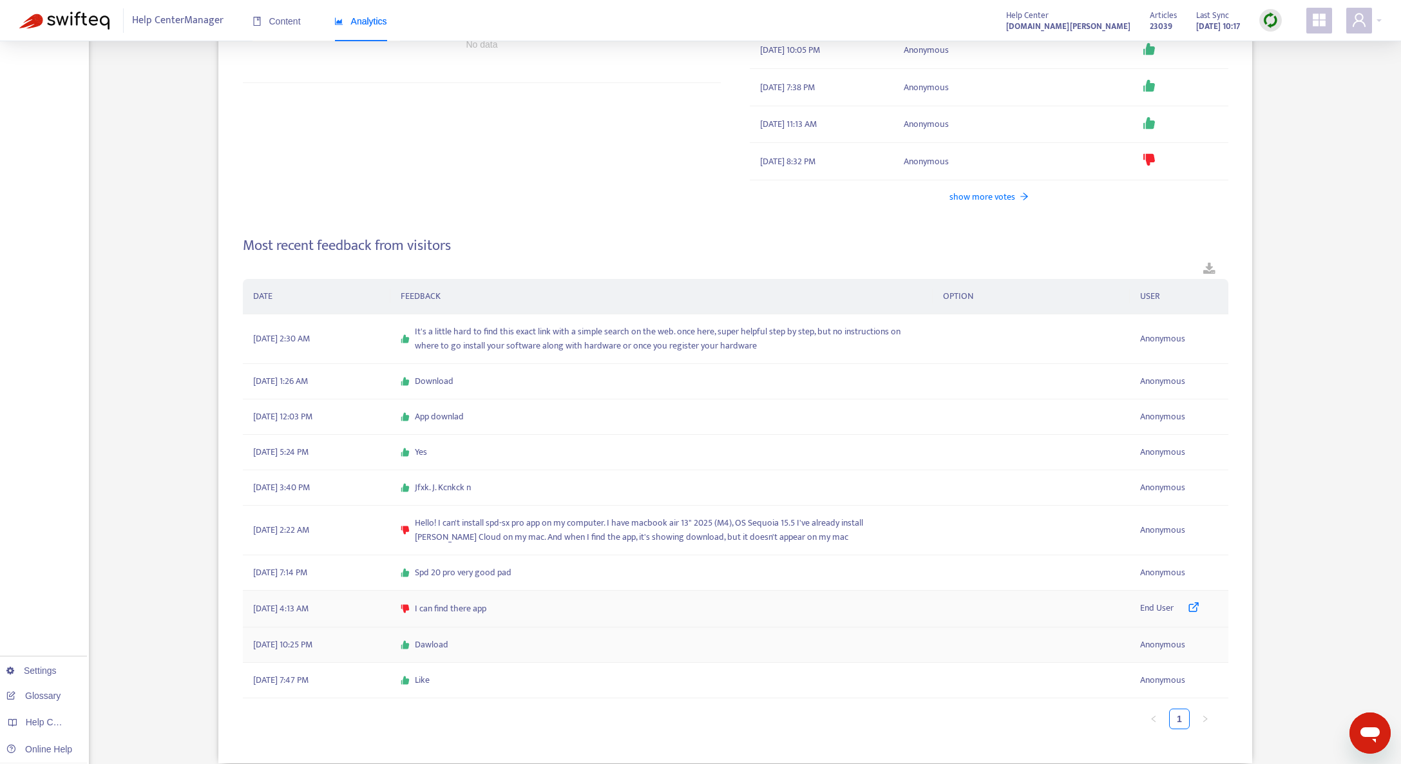
scroll to position [840, 0]
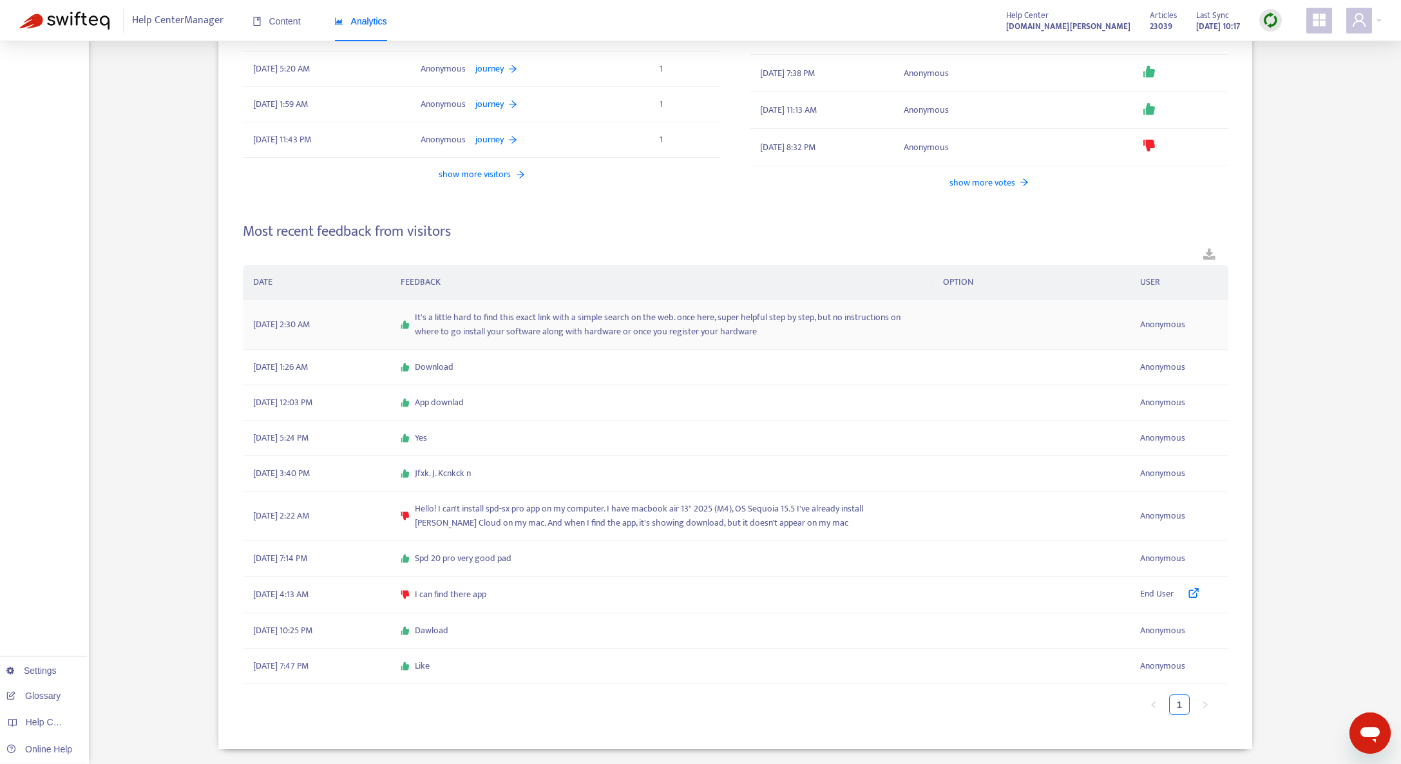
click at [773, 331] on span "It's a little hard to find this exact link with a simple search on the web. onc…" at bounding box center [669, 324] width 508 height 28
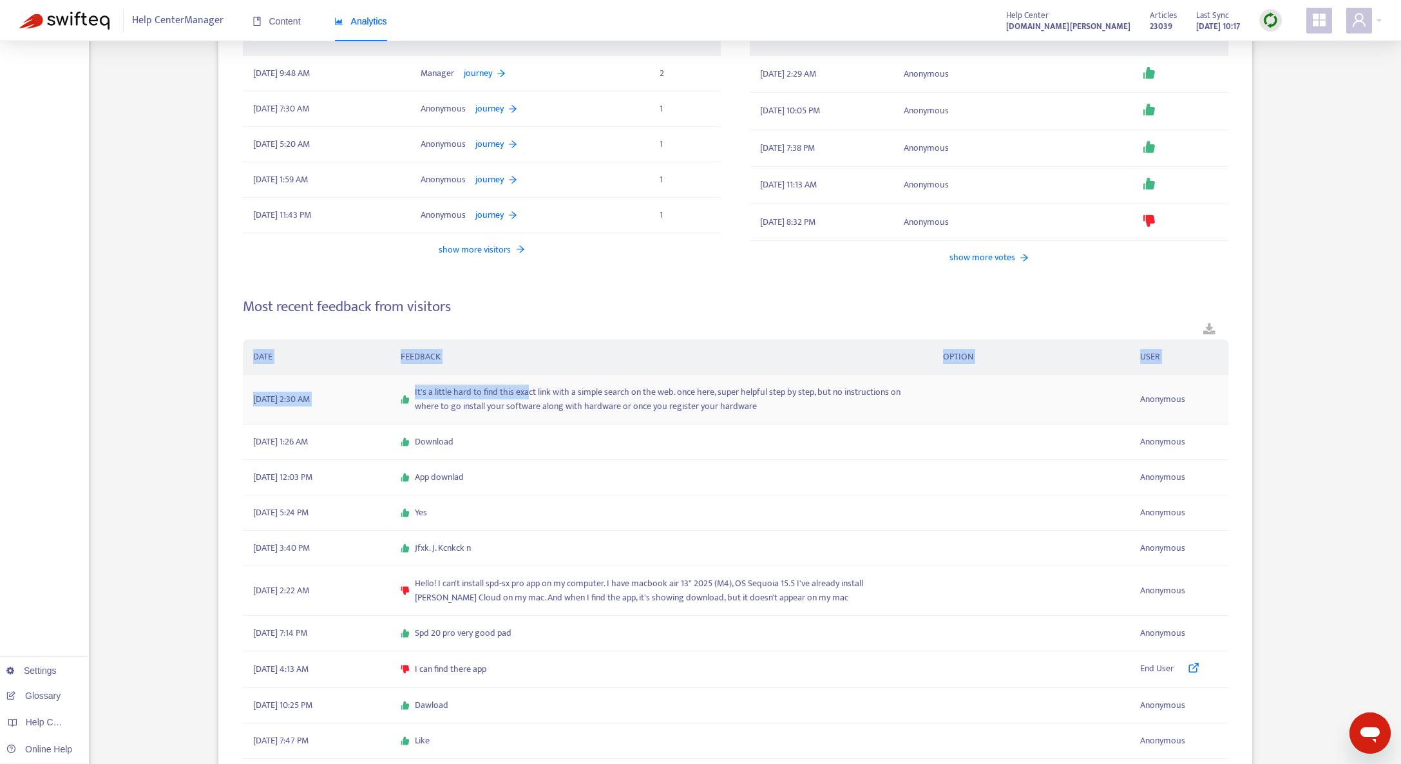
drag, startPoint x: 773, startPoint y: 332, endPoint x: 528, endPoint y: 377, distance: 249.7
click at [528, 377] on td "It's a little hard to find this exact link with a simple search on the web. onc…" at bounding box center [661, 400] width 542 height 50
click at [529, 396] on span "It's a little hard to find this exact link with a simple search on the web. onc…" at bounding box center [669, 399] width 508 height 28
click at [580, 388] on span "It's a little hard to find this exact link with a simple search on the web. onc…" at bounding box center [669, 399] width 508 height 28
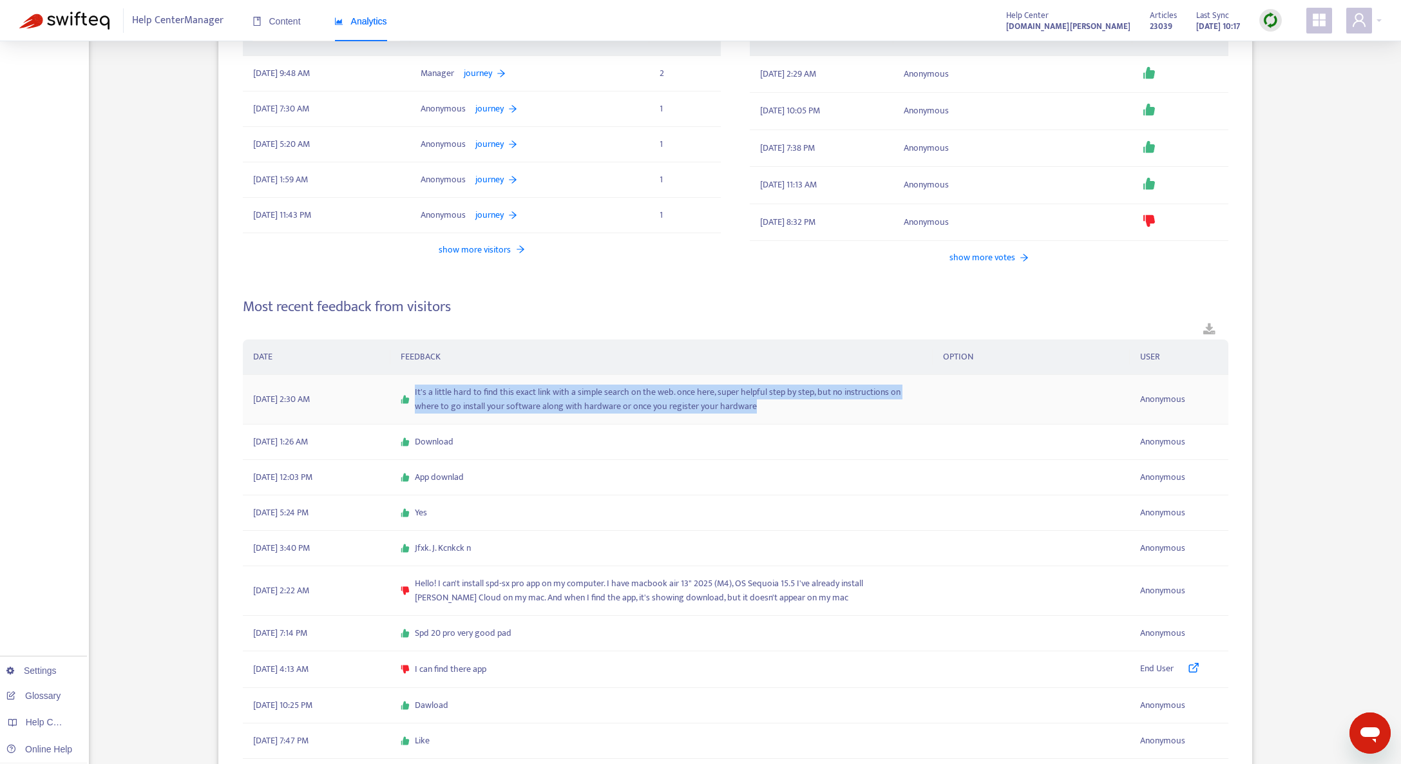
drag, startPoint x: 412, startPoint y: 392, endPoint x: 781, endPoint y: 404, distance: 369.3
click at [781, 404] on div "It's a little hard to find this exact link with a simple search on the web. onc…" at bounding box center [662, 399] width 522 height 28
copy span "It's a little hard to find this exact link with a simple search on the web. onc…"
click at [599, 344] on th "FEEDBACK" at bounding box center [661, 356] width 542 height 35
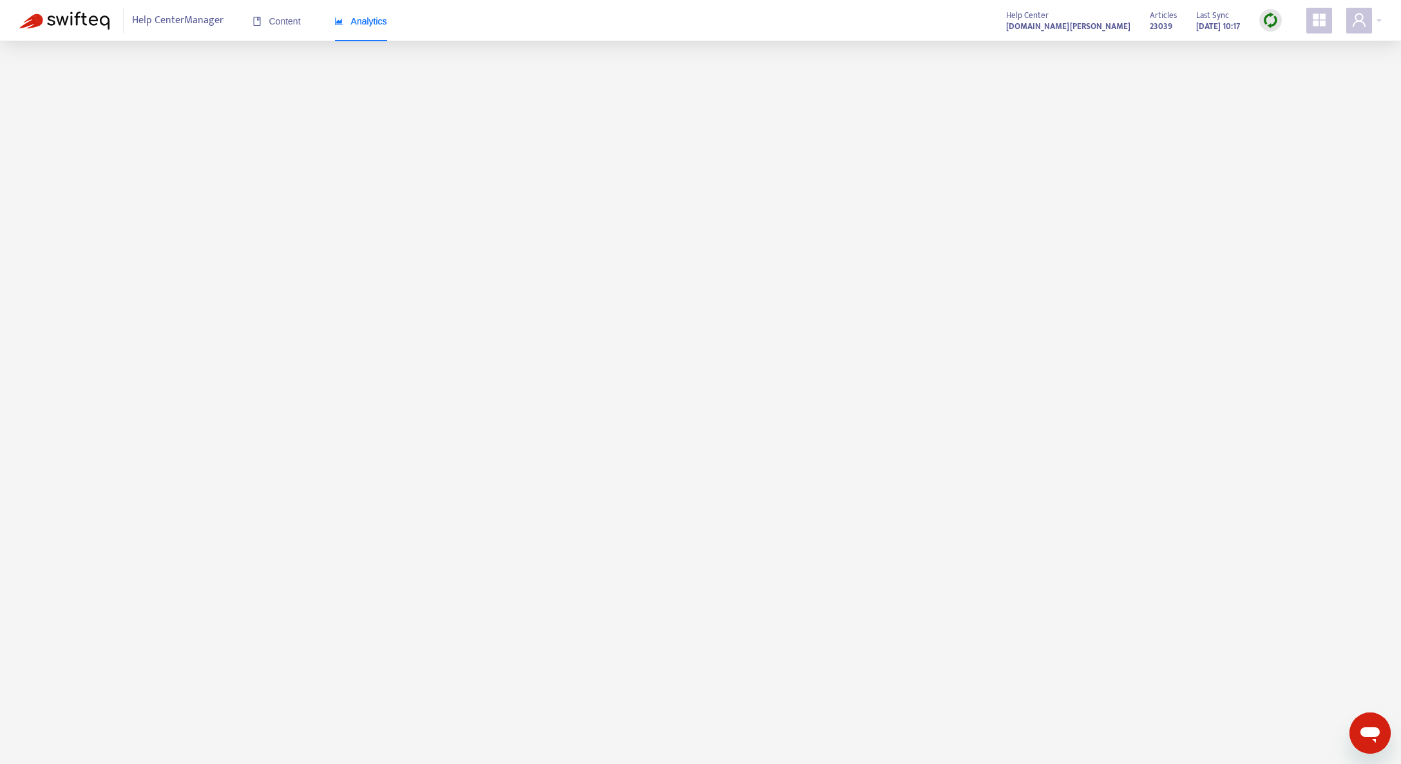
scroll to position [41, 0]
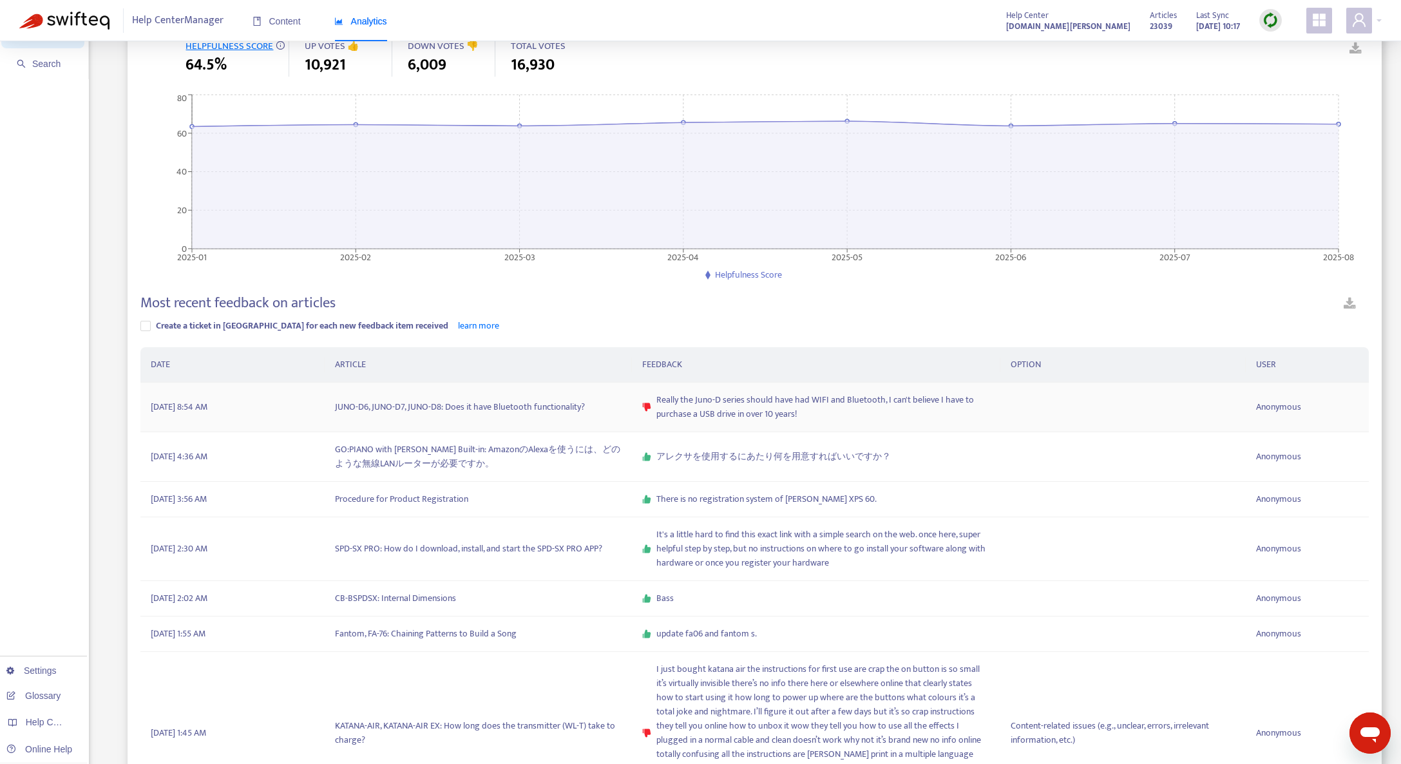
scroll to position [106, 0]
click at [1272, 24] on img at bounding box center [1271, 20] width 16 height 16
click at [1276, 45] on link "Quick Sync" at bounding box center [1297, 46] width 55 height 15
